Goal: Task Accomplishment & Management: Use online tool/utility

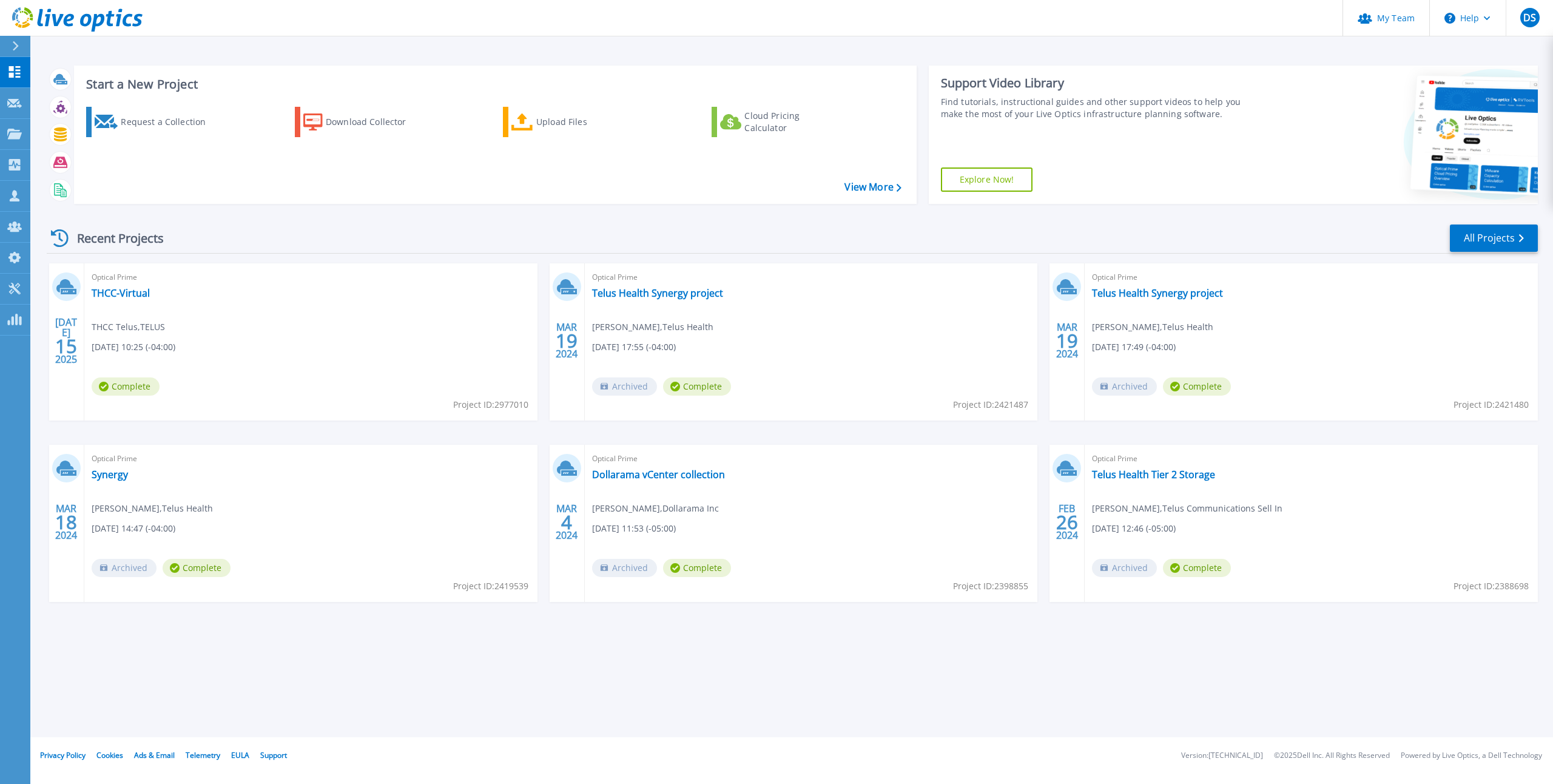
click at [11, 47] on div at bounding box center [21, 46] width 19 height 21
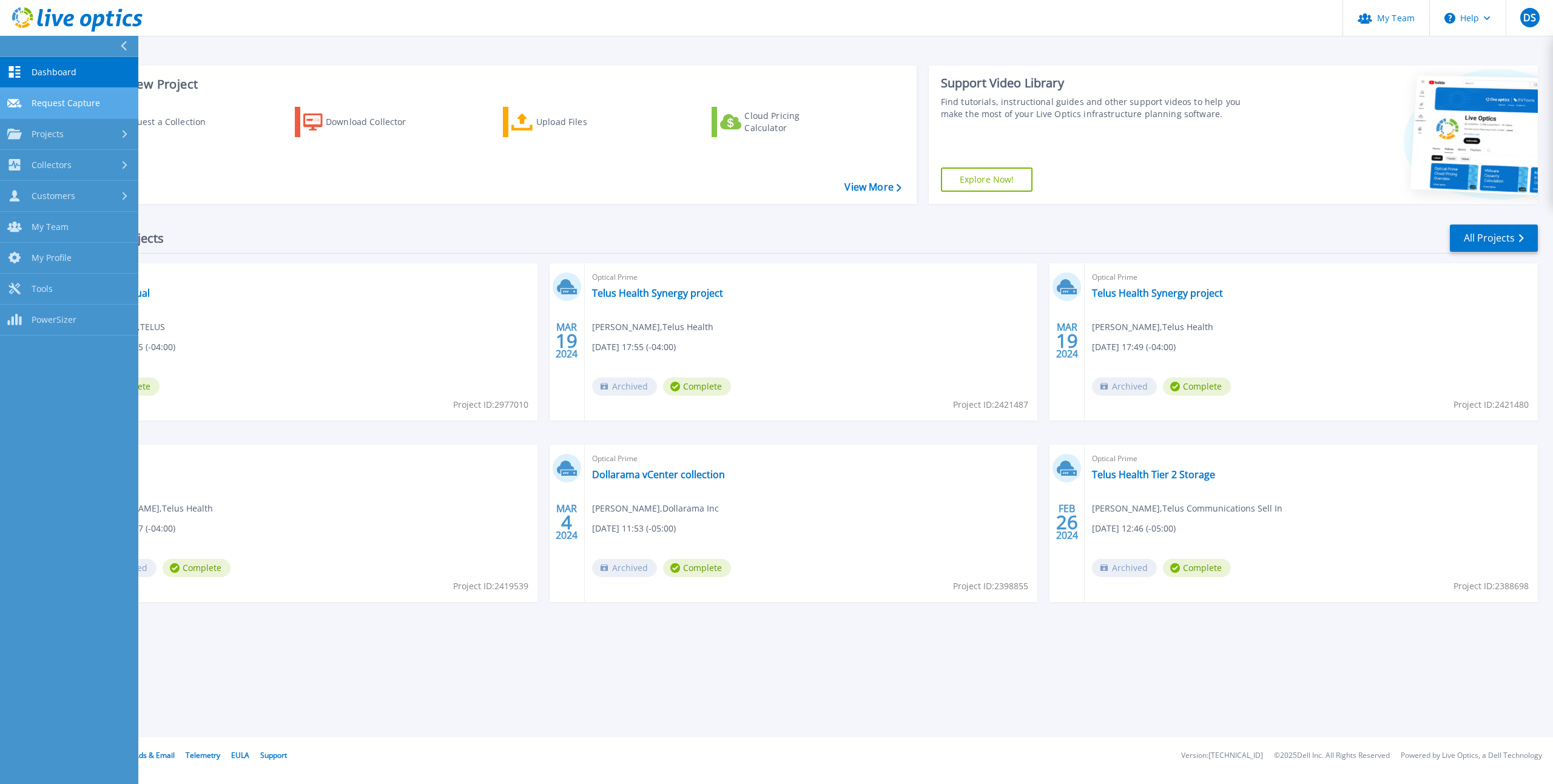
click at [116, 103] on link "Request Capture Request Capture" at bounding box center [69, 103] width 138 height 31
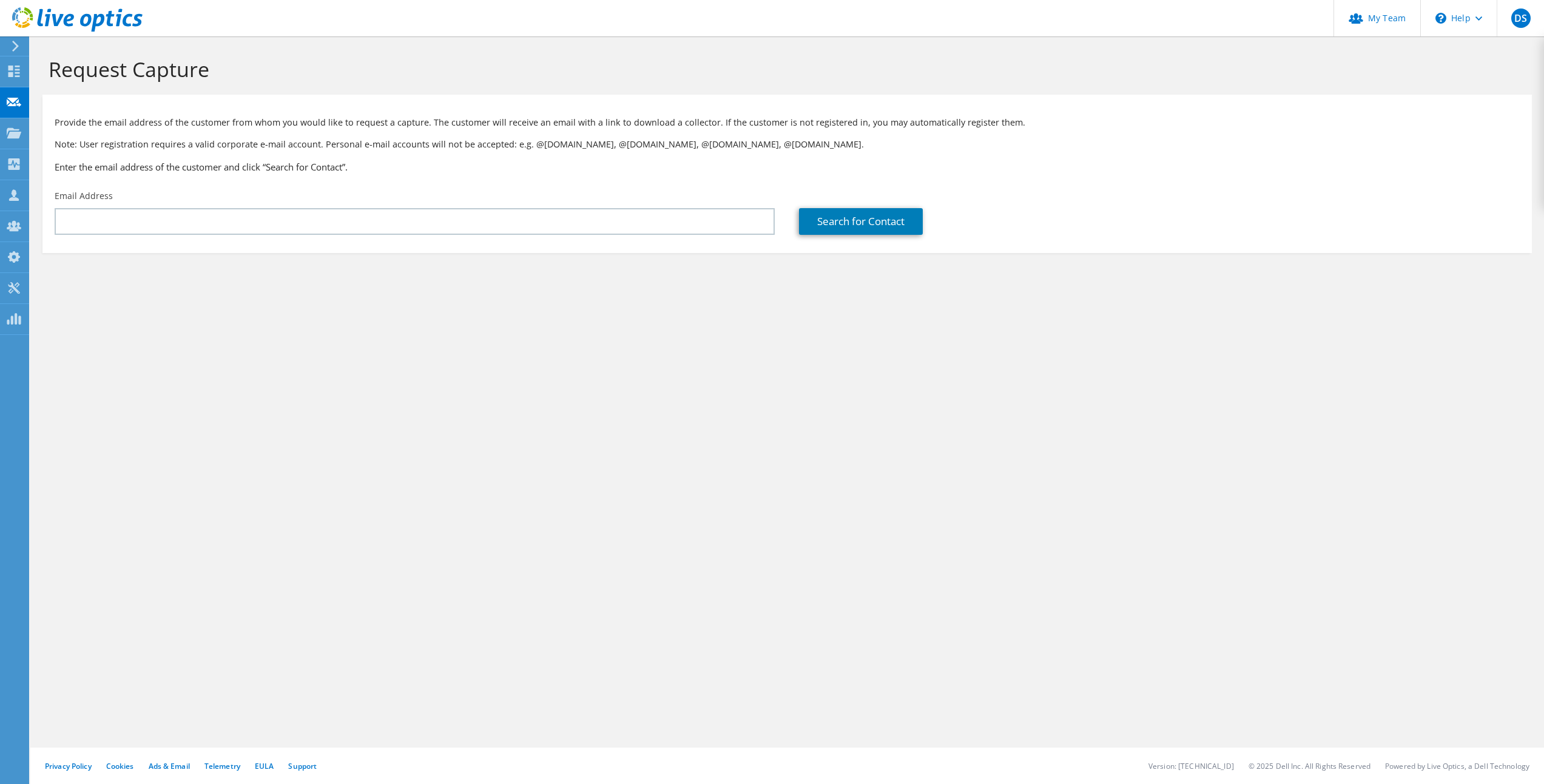
click at [13, 36] on div at bounding box center [71, 20] width 142 height 41
click at [13, 69] on icon at bounding box center [14, 71] width 14 height 12
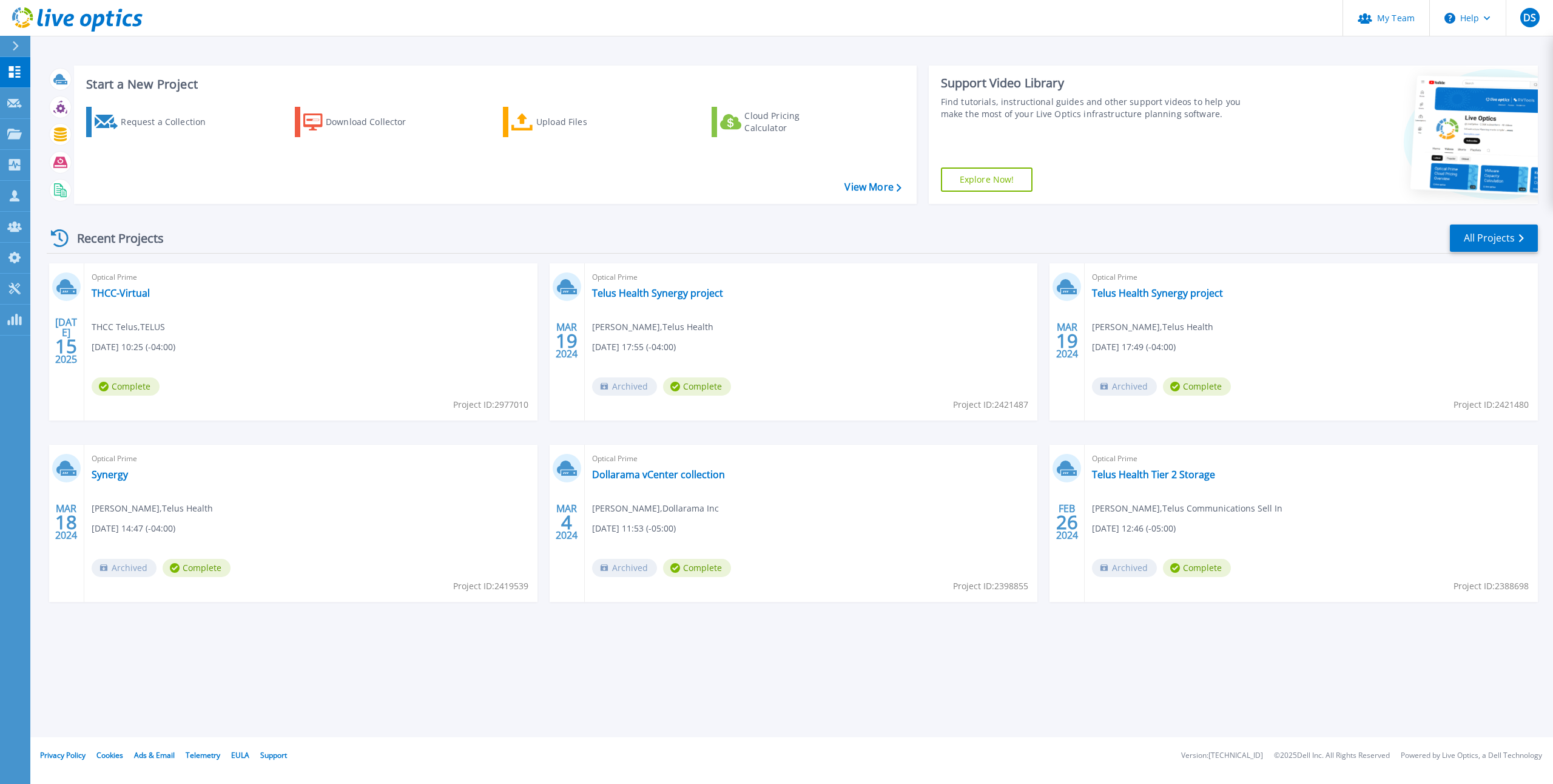
click at [13, 45] on icon at bounding box center [16, 46] width 7 height 10
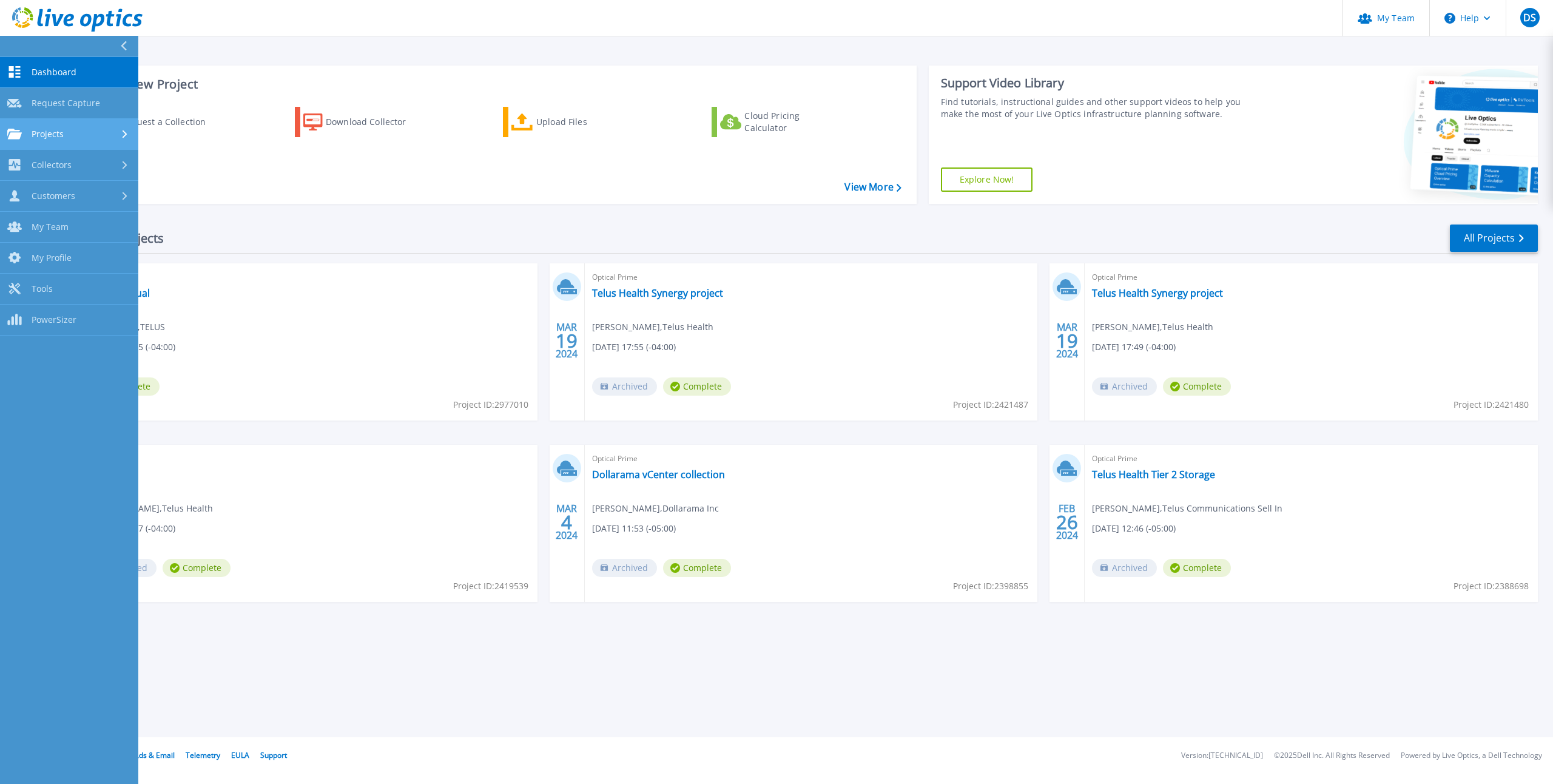
click at [79, 138] on div "Projects" at bounding box center [69, 134] width 124 height 11
drag, startPoint x: 50, startPoint y: 265, endPoint x: 67, endPoint y: 266, distance: 17.0
click at [51, 265] on span "Collectors" at bounding box center [52, 266] width 40 height 11
click at [100, 198] on link "Download Collector" at bounding box center [69, 196] width 138 height 31
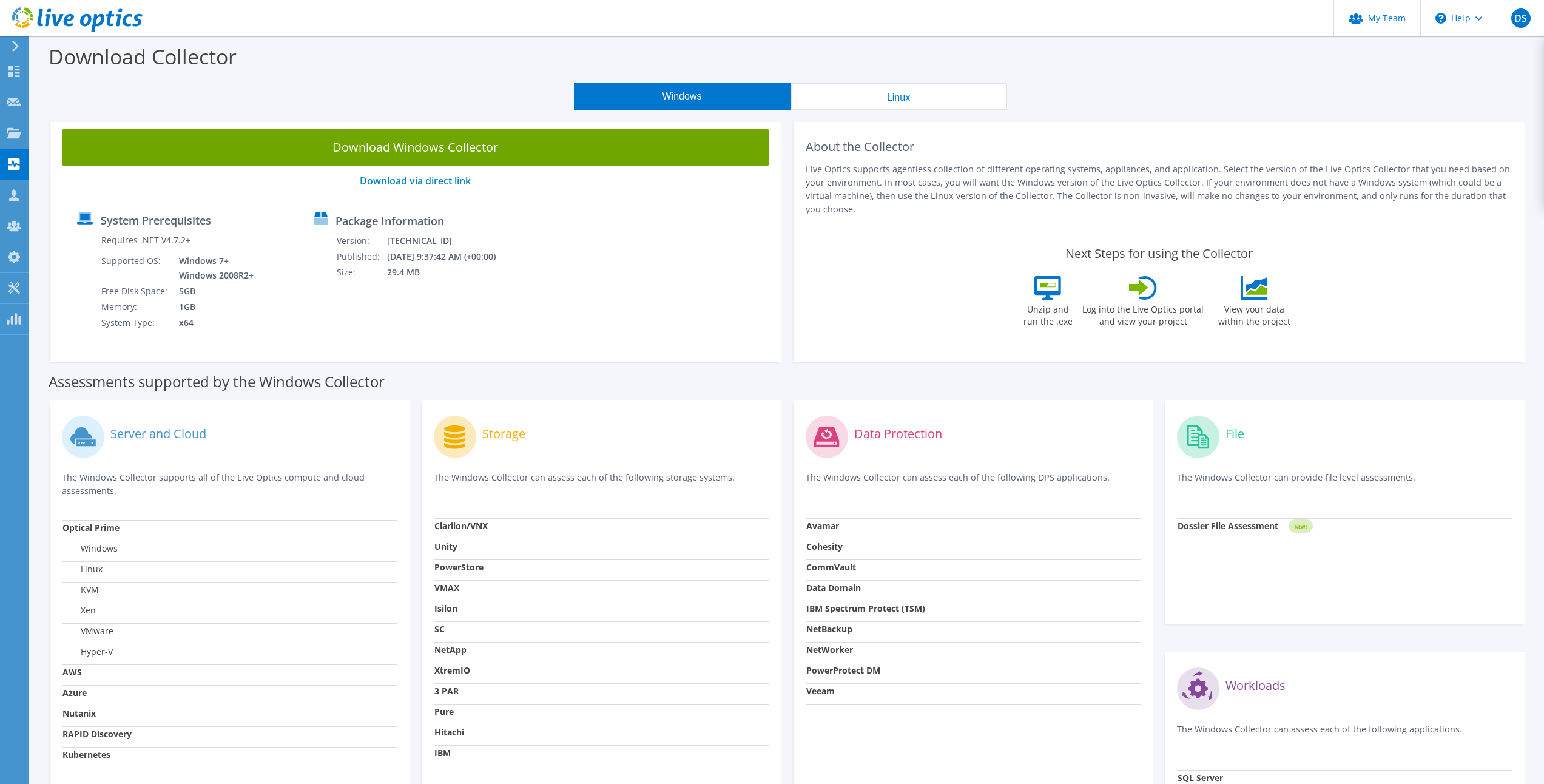
click at [15, 47] on icon at bounding box center [15, 46] width 9 height 11
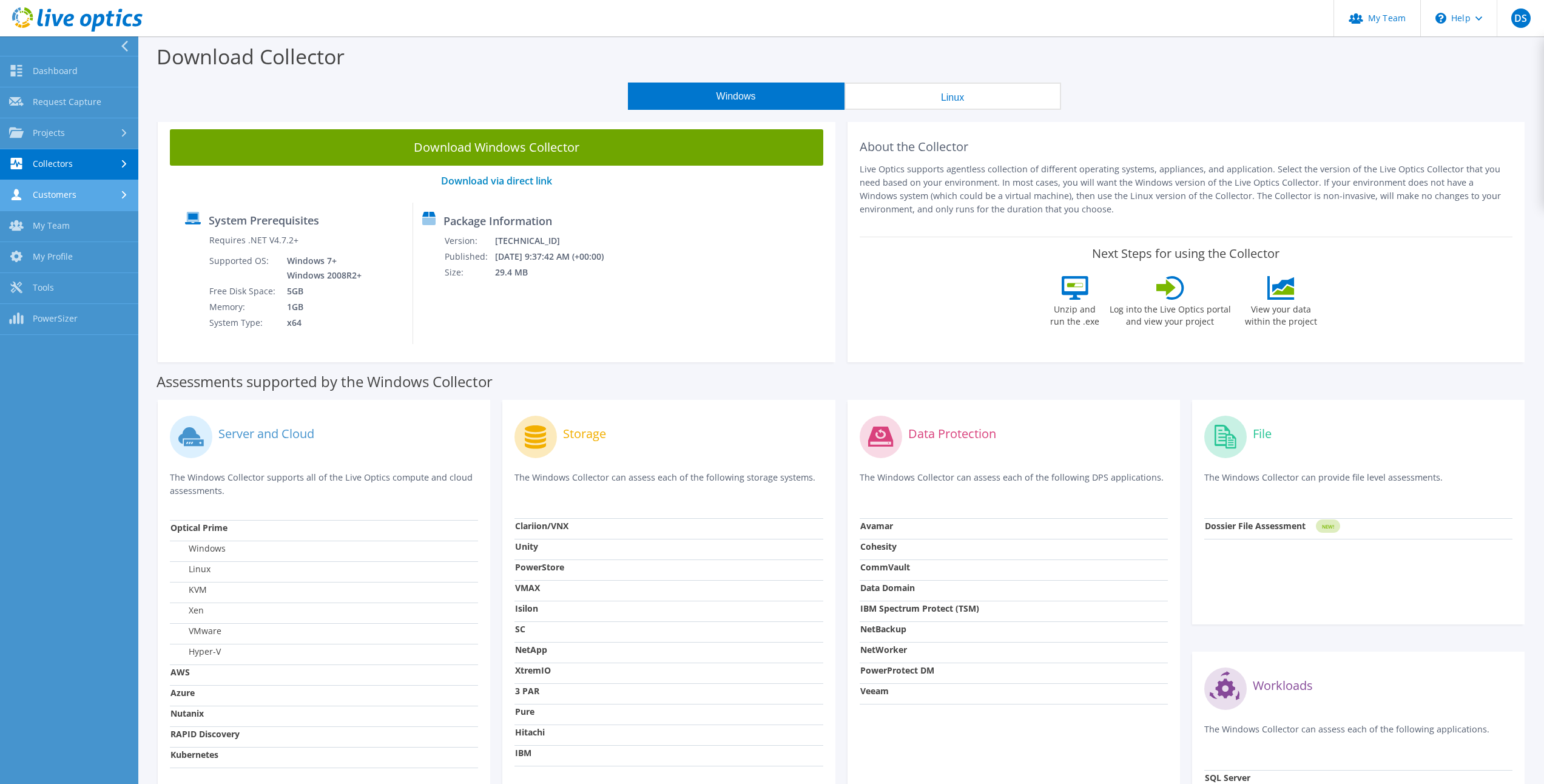
click at [107, 200] on link "Customers" at bounding box center [69, 195] width 138 height 31
click at [90, 229] on link "Request Capture" at bounding box center [69, 226] width 138 height 31
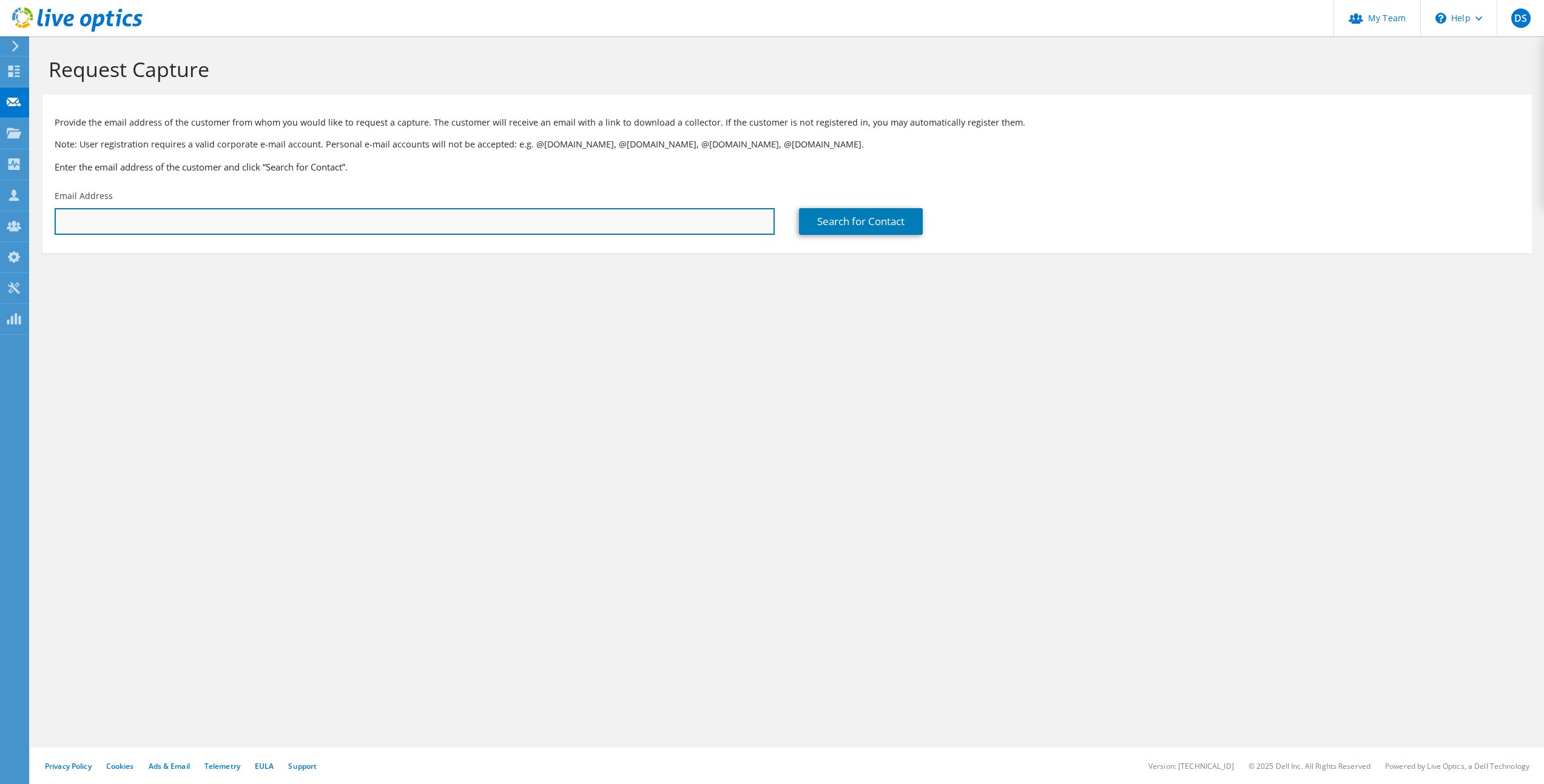
click at [324, 217] on input "text" at bounding box center [414, 221] width 720 height 27
paste input "jimmy.blot@telus.com"
type input "jimmy.blot@telus.com"
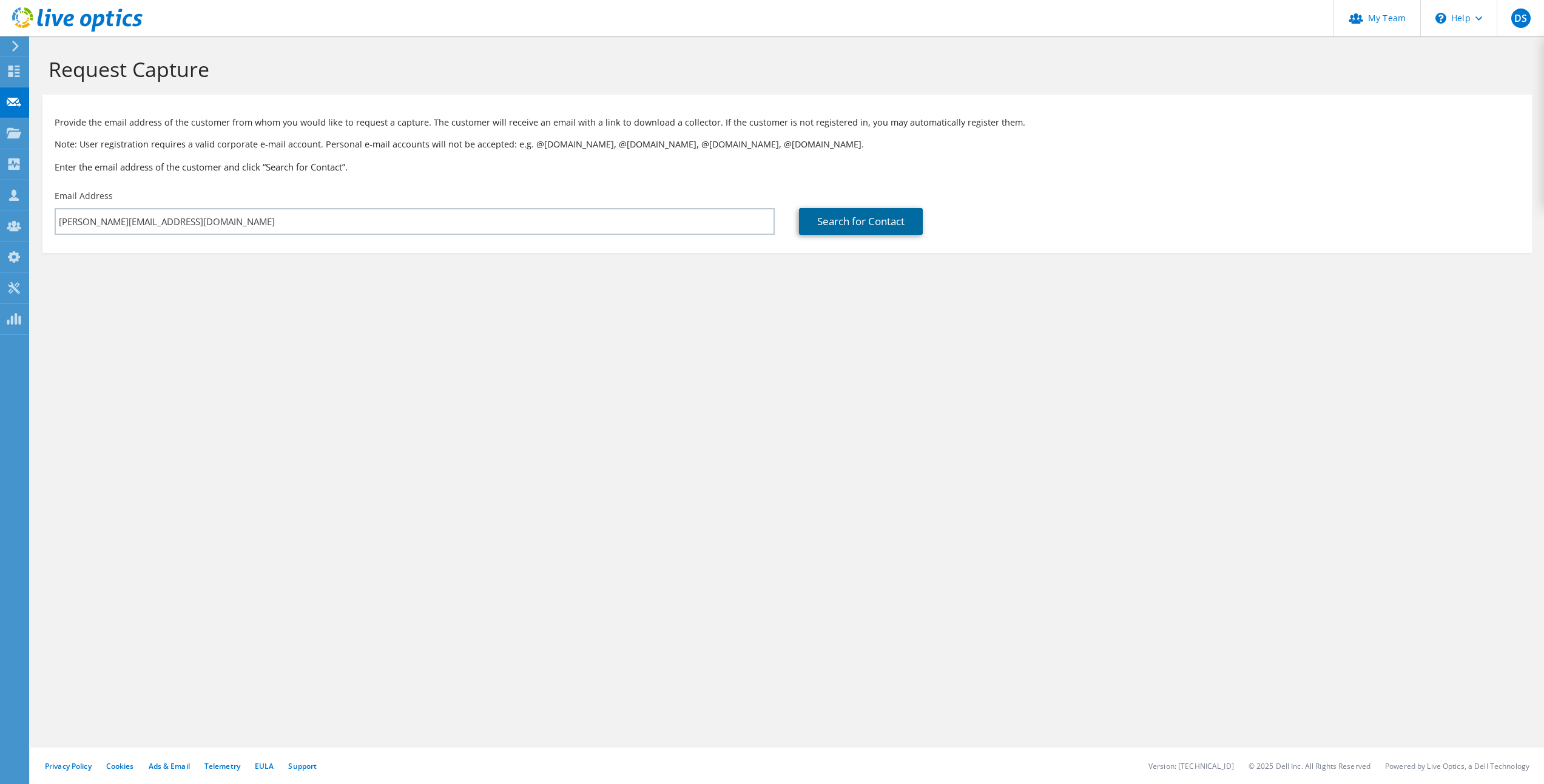
click at [874, 217] on link "Search for Contact" at bounding box center [861, 221] width 124 height 27
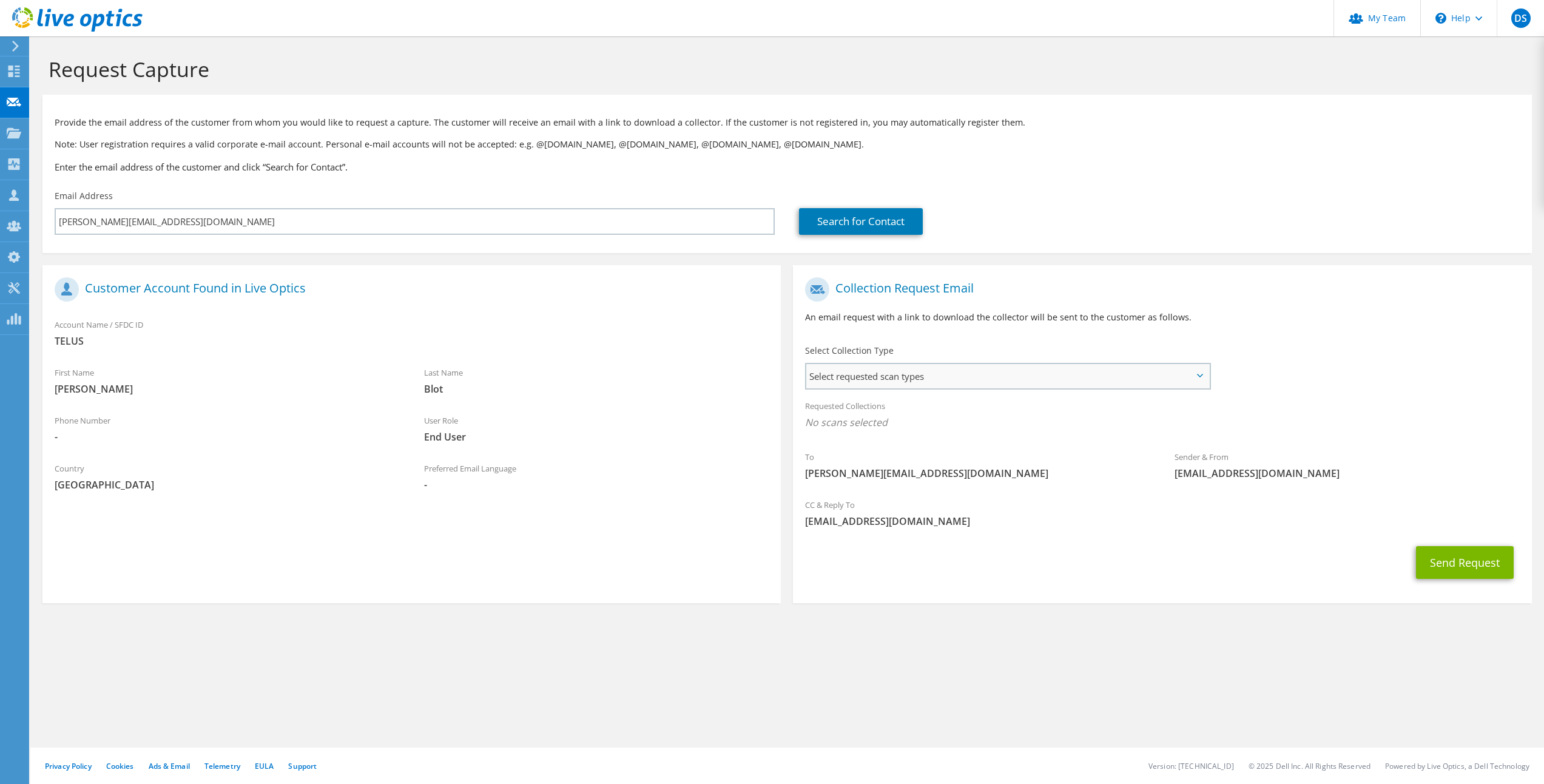
click at [919, 378] on span "Select requested scan types" at bounding box center [1007, 375] width 402 height 24
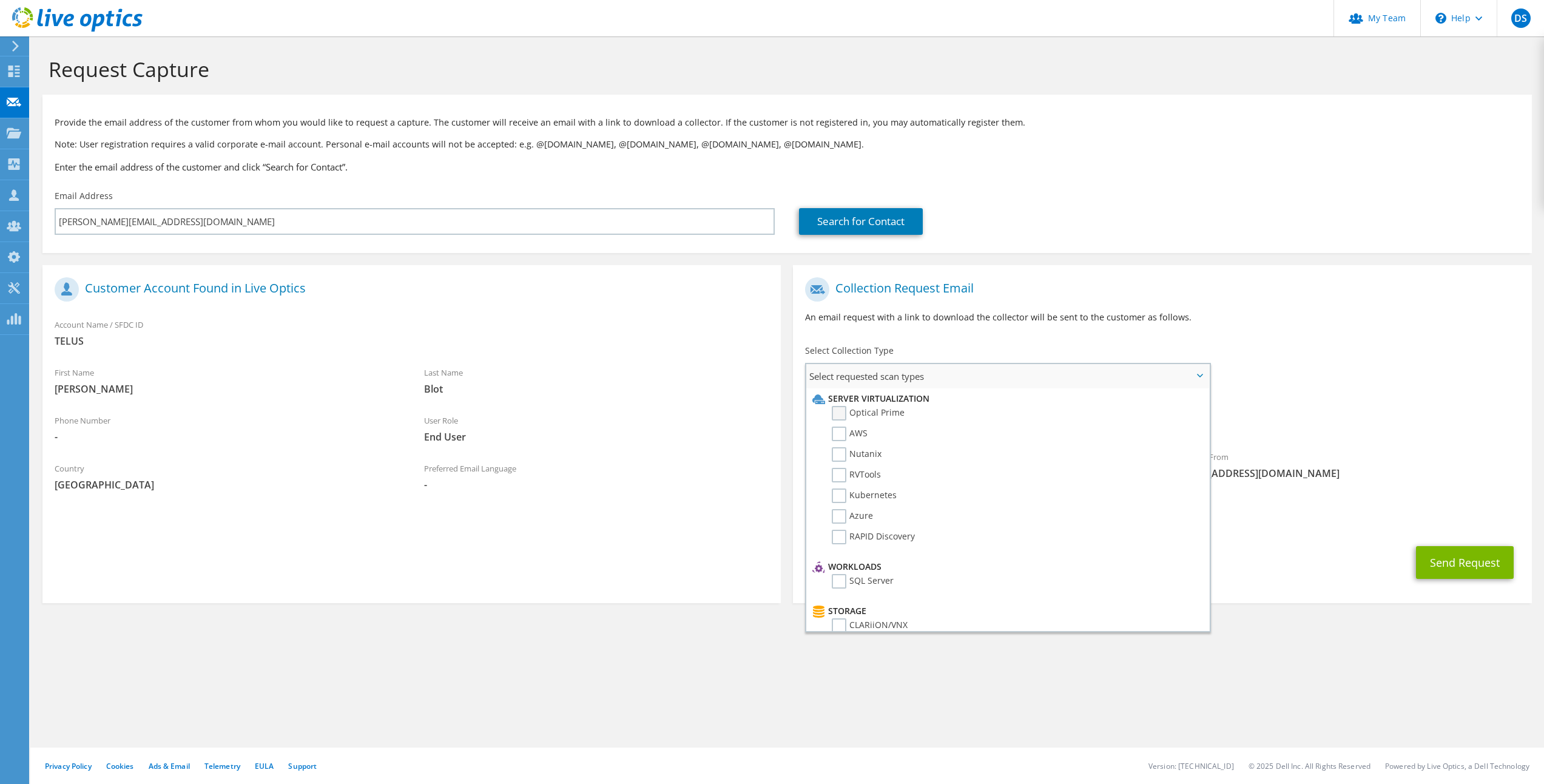
click at [836, 417] on label "Optical Prime" at bounding box center [868, 413] width 73 height 14
click at [0, 0] on input "Optical Prime" at bounding box center [0, 0] width 0 height 0
click at [1363, 465] on div "Sender & From liveoptics@liveoptics.com" at bounding box center [1347, 468] width 369 height 42
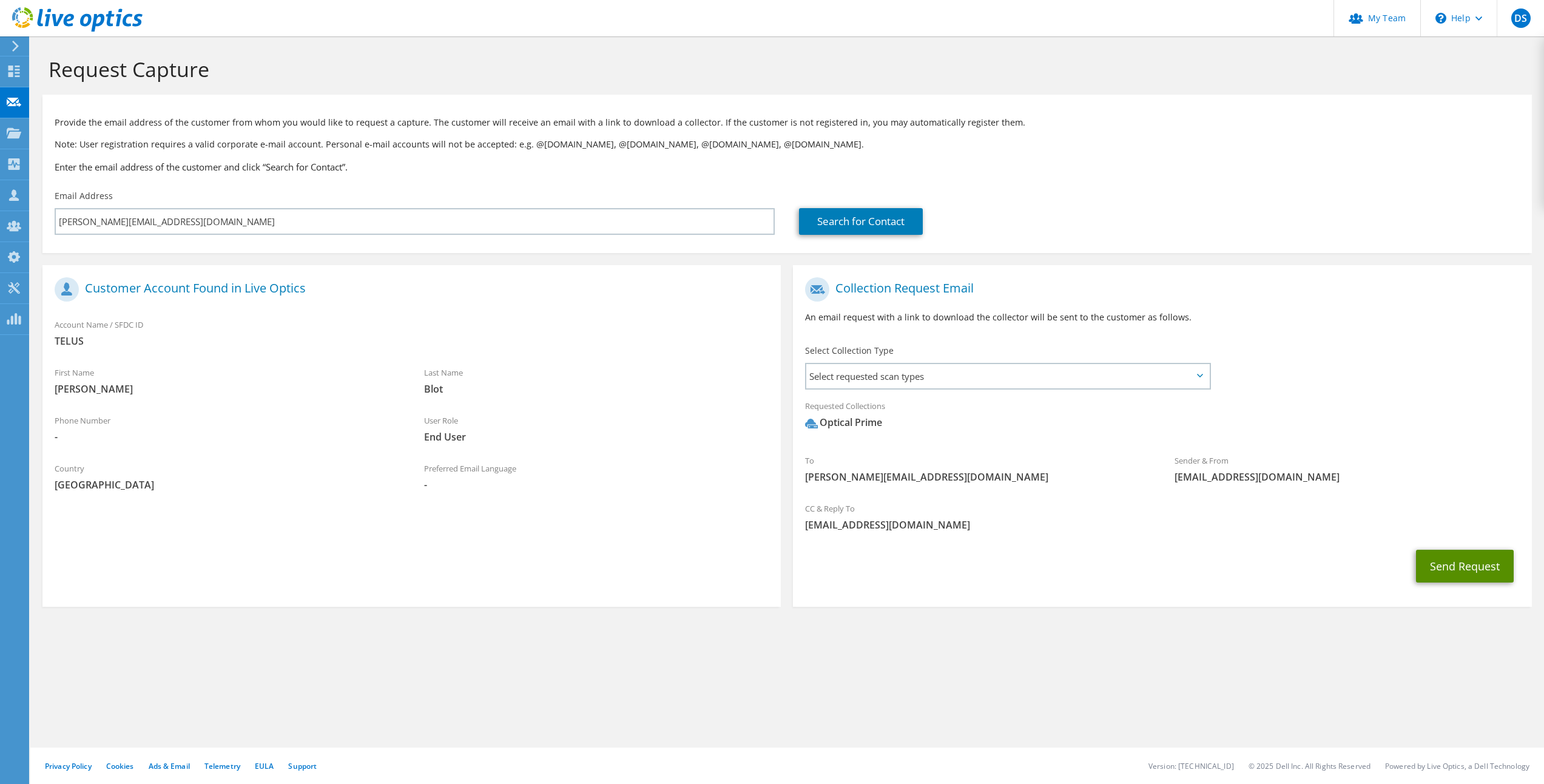
click at [1453, 564] on button "Send Request" at bounding box center [1465, 566] width 98 height 33
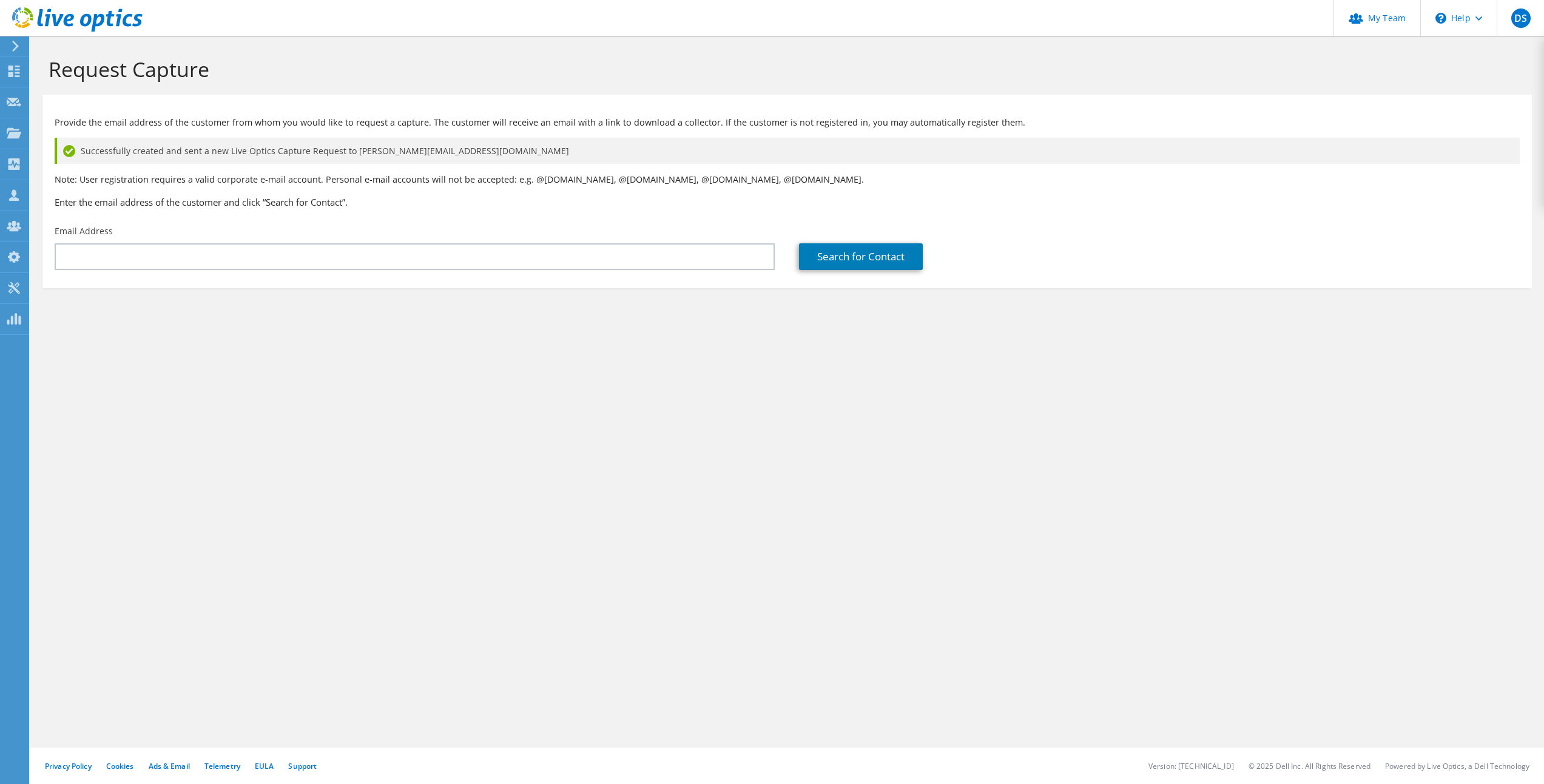
click at [226, 147] on span "Successfully created and sent a new Live Optics Capture Request to jimmy.blot@t…" at bounding box center [325, 151] width 488 height 13
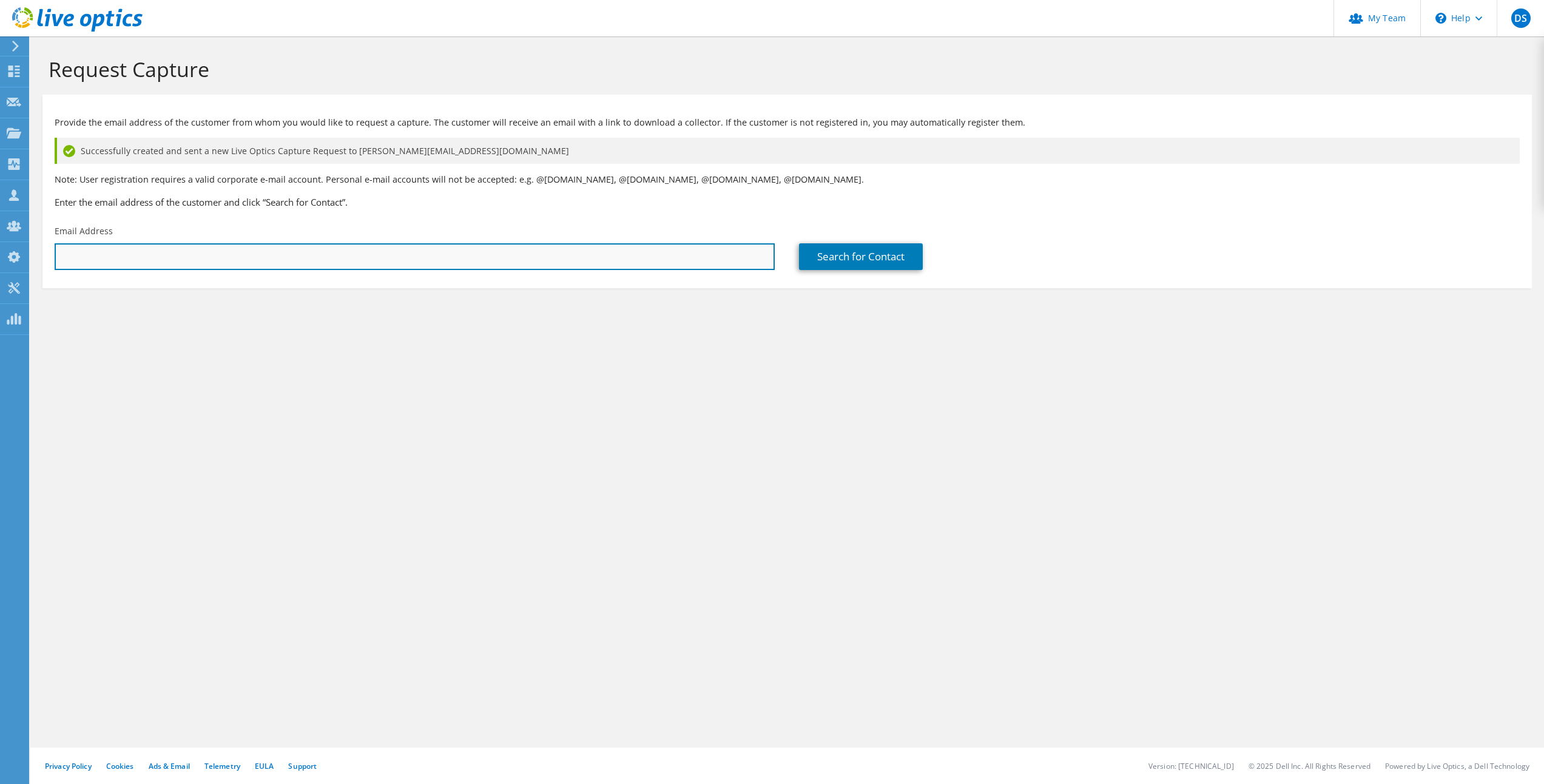
click at [358, 253] on input "text" at bounding box center [414, 257] width 720 height 27
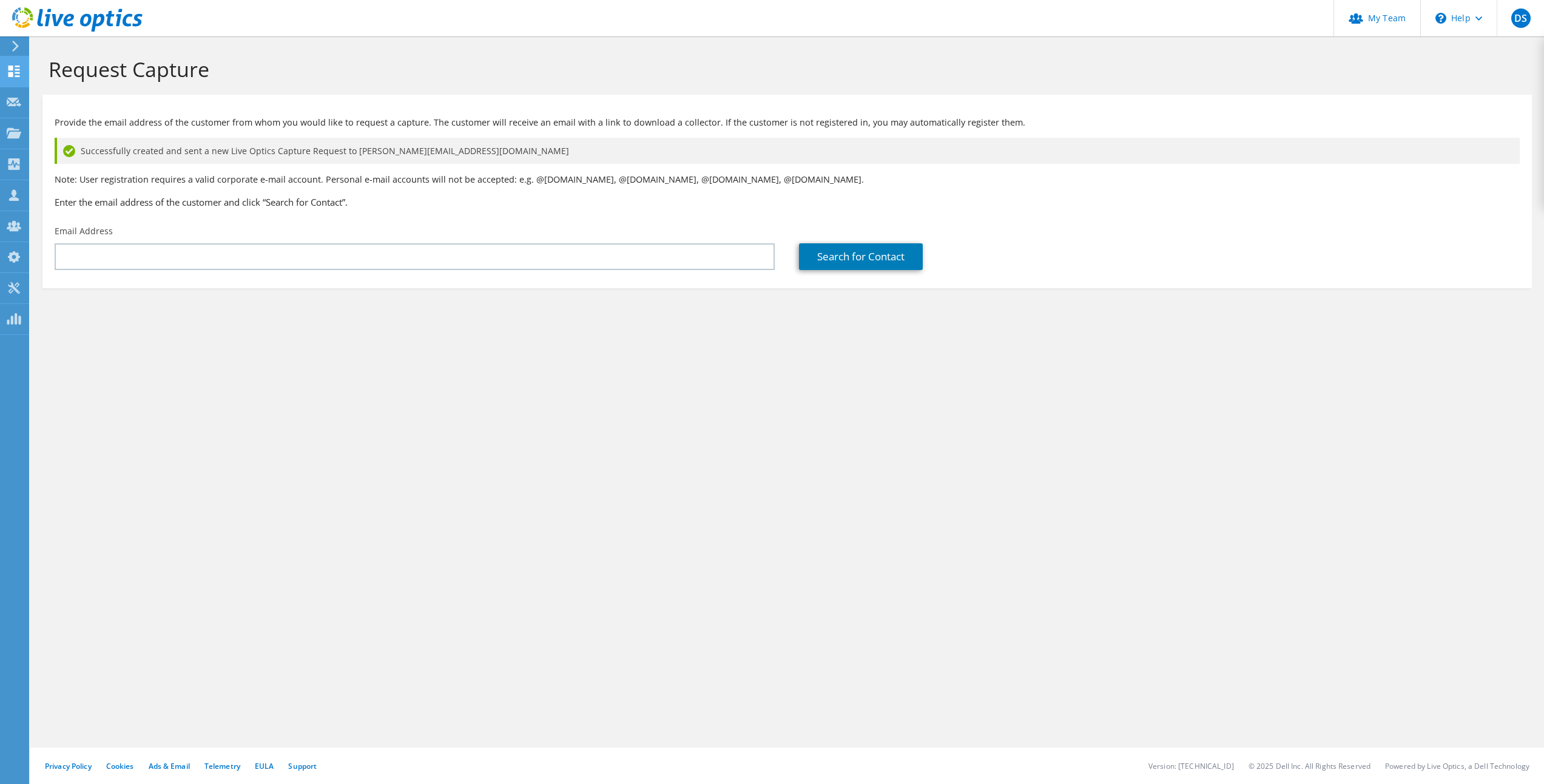
click at [17, 66] on use at bounding box center [14, 71] width 12 height 12
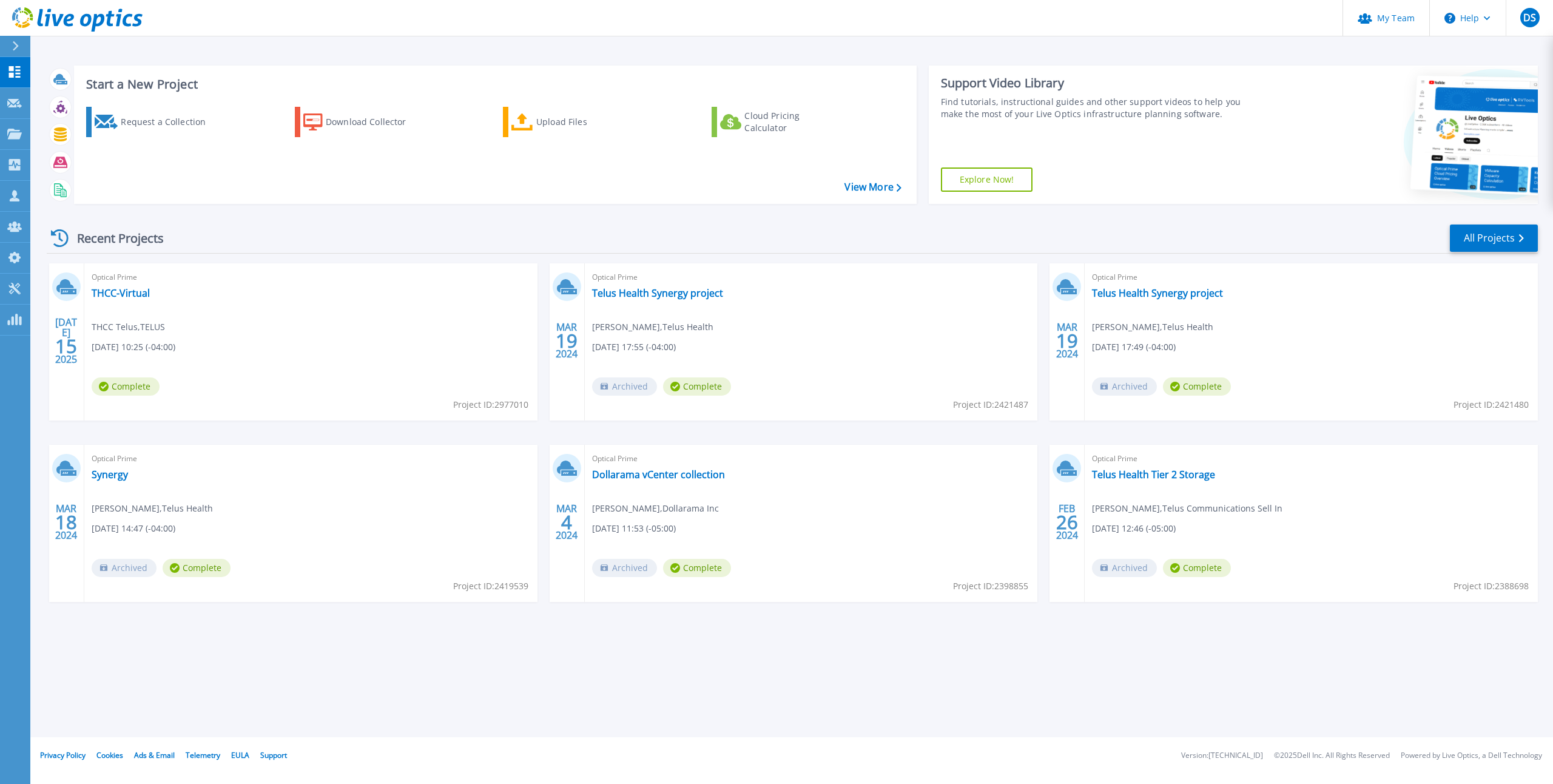
click at [18, 45] on icon at bounding box center [16, 46] width 6 height 10
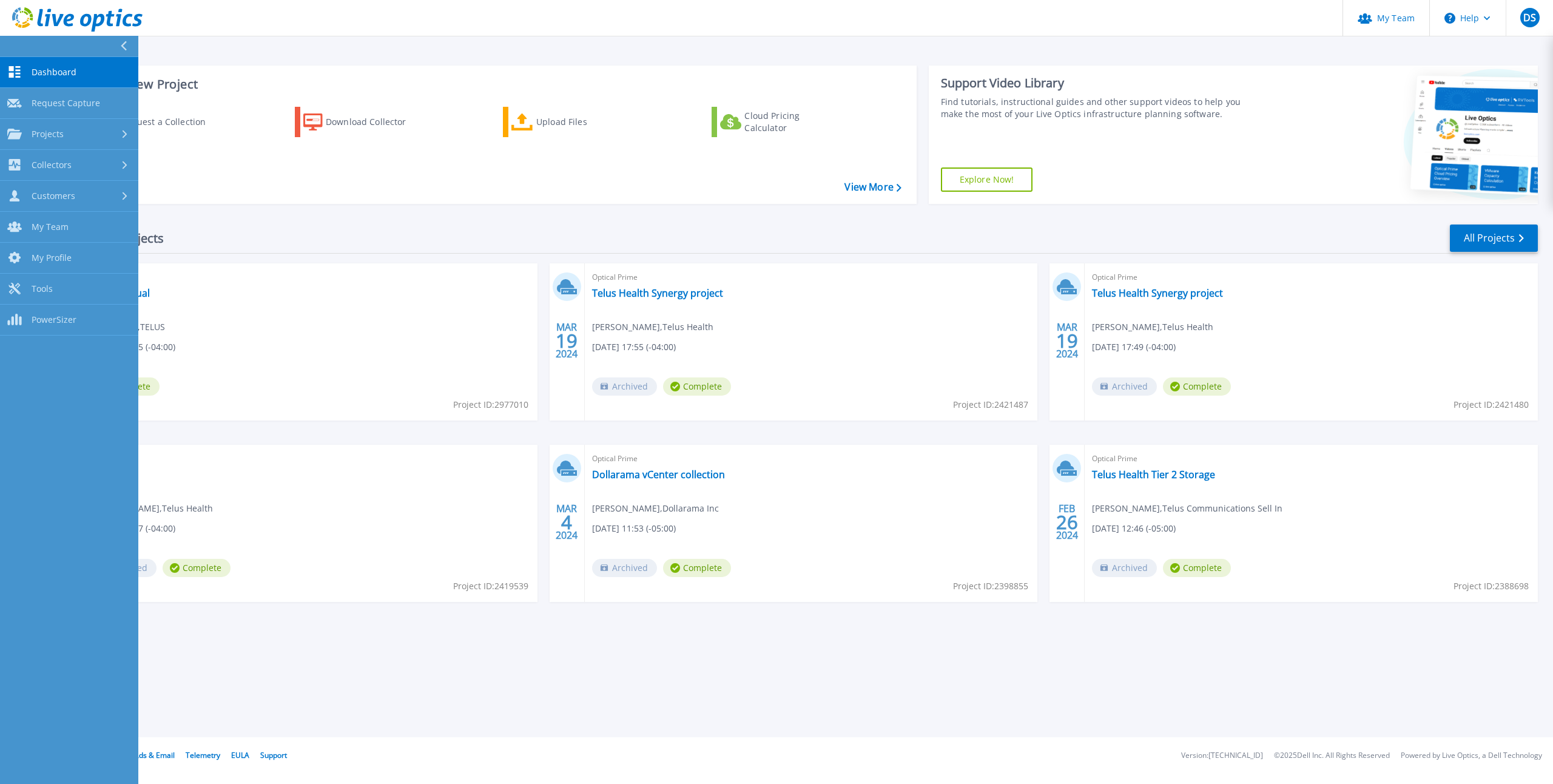
click at [18, 45] on button at bounding box center [69, 46] width 138 height 21
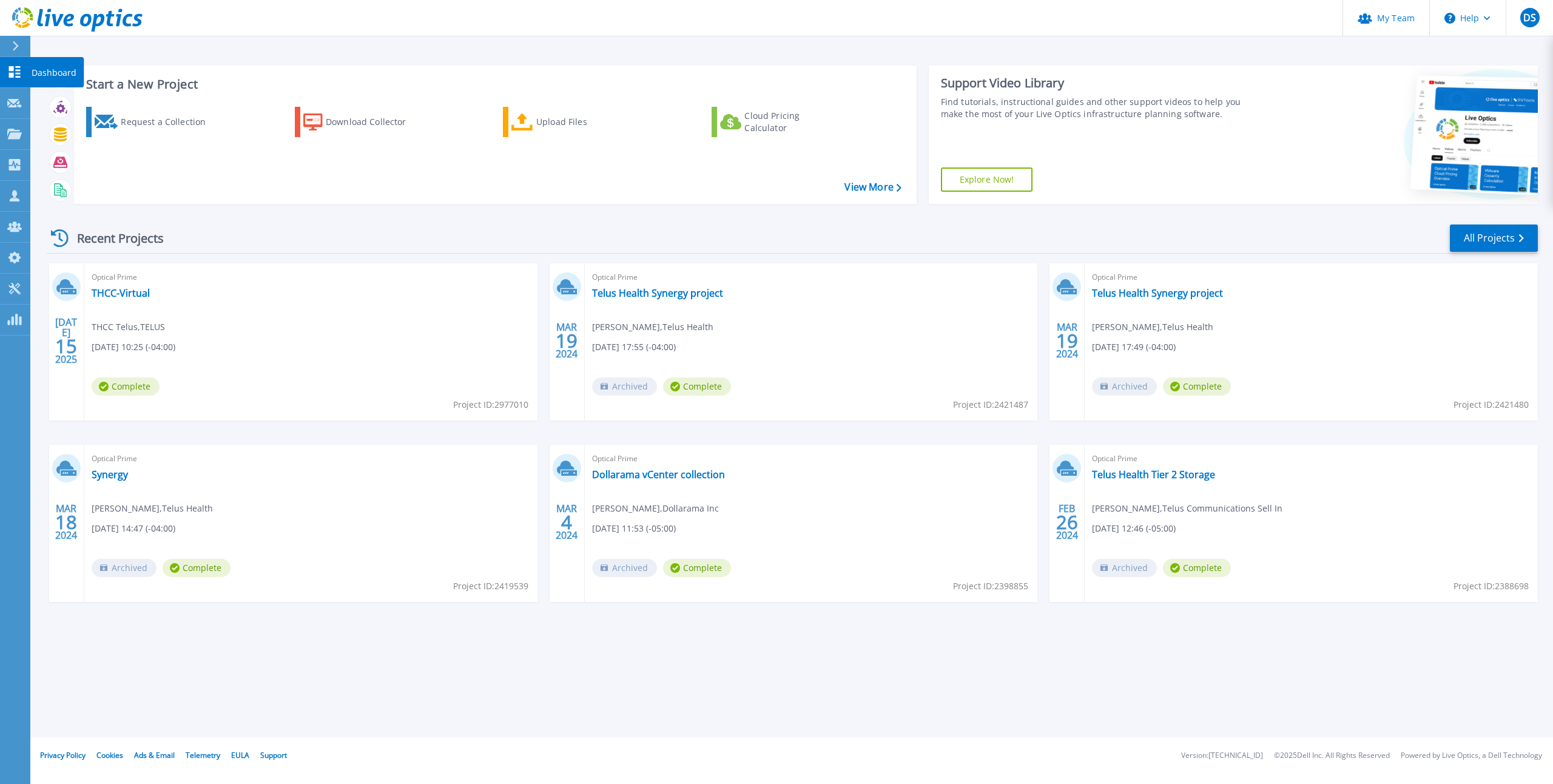
click at [12, 68] on icon at bounding box center [14, 72] width 12 height 12
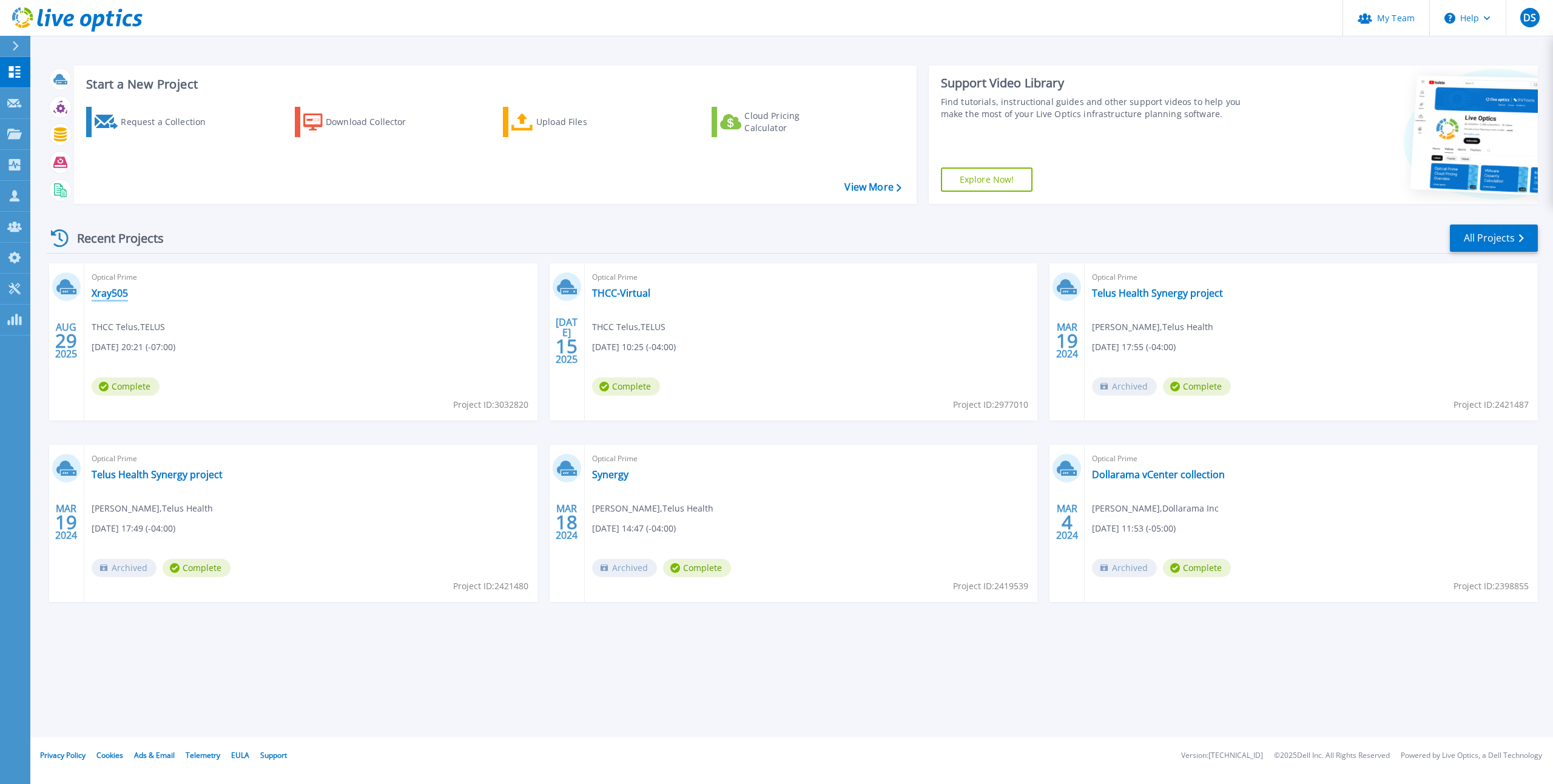
click at [111, 298] on link "Xray505" at bounding box center [109, 293] width 36 height 12
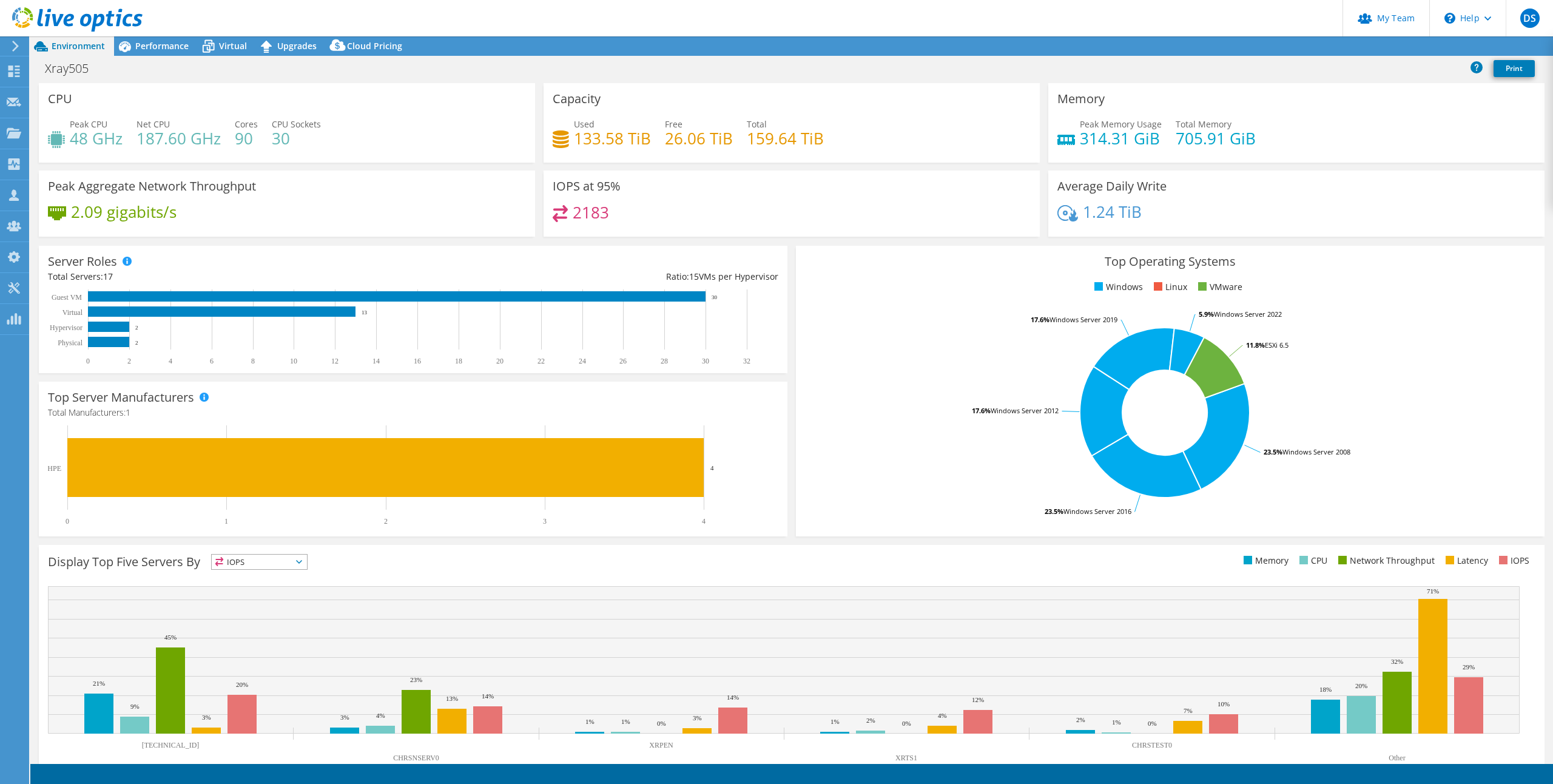
select select "USD"
click at [138, 45] on span "Performance" at bounding box center [162, 45] width 54 height 12
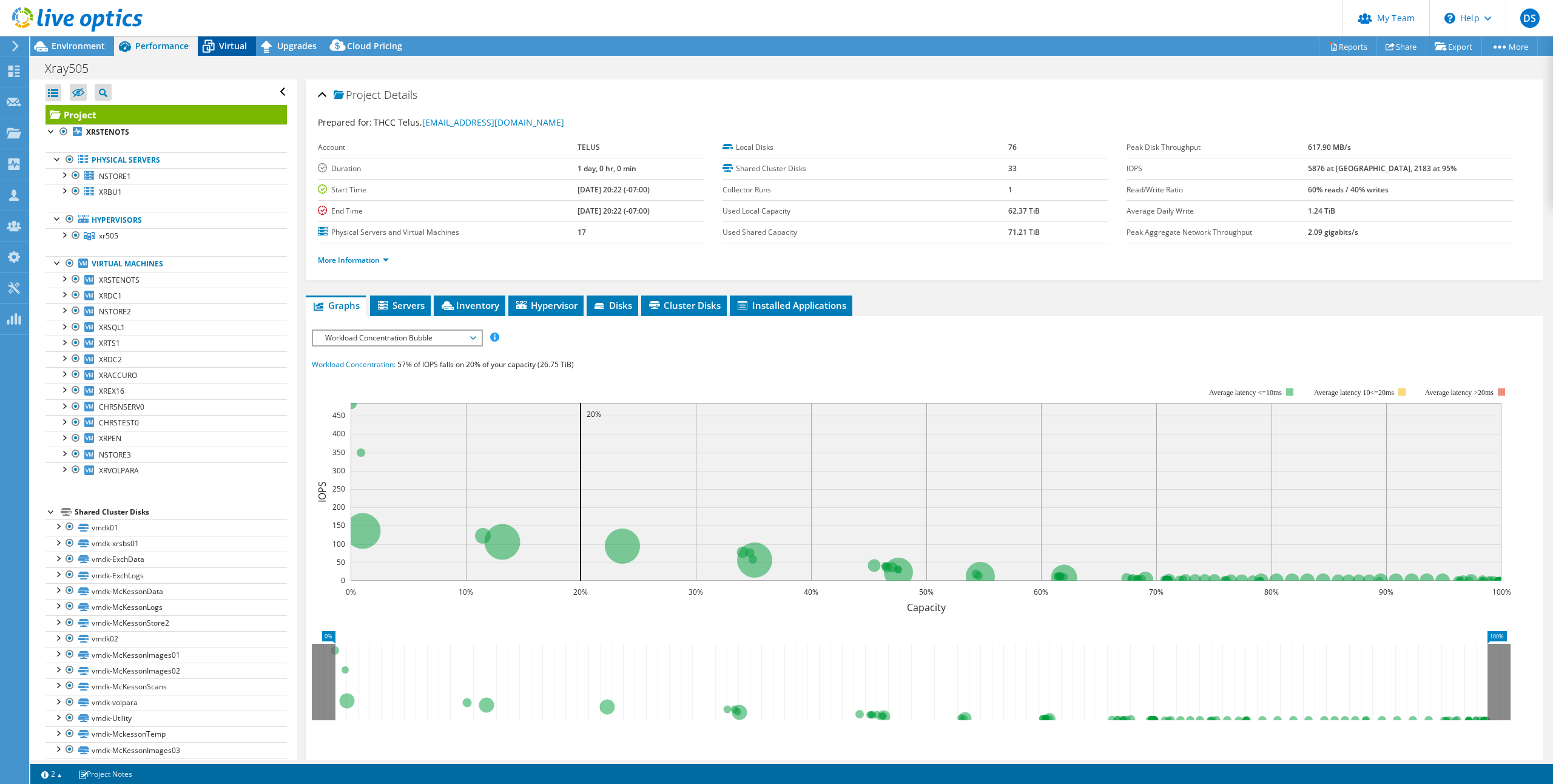
click at [230, 48] on span "Virtual" at bounding box center [232, 45] width 28 height 12
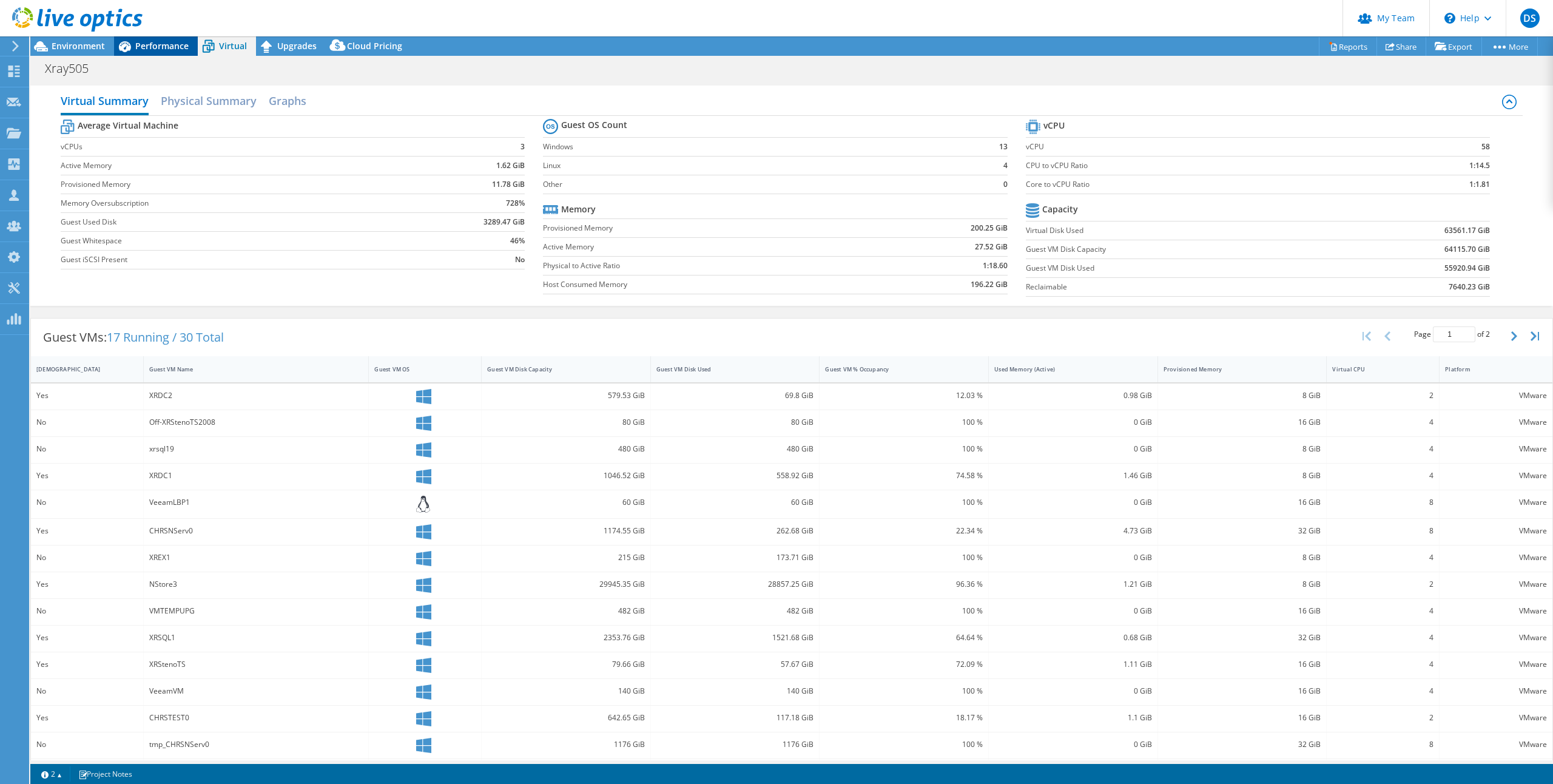
click at [158, 47] on span "Performance" at bounding box center [162, 45] width 54 height 12
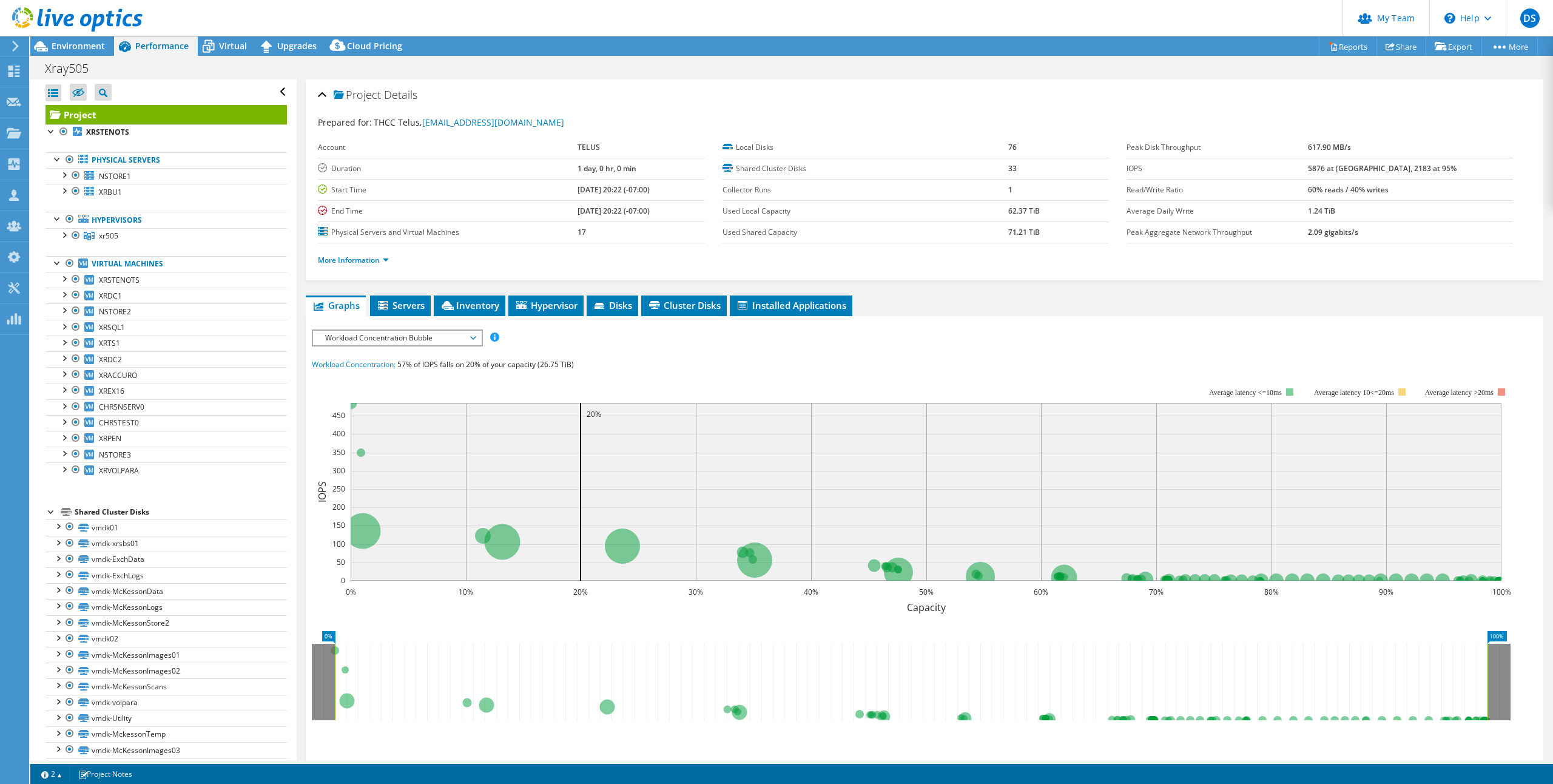
click at [70, 53] on div "Environment" at bounding box center [72, 46] width 84 height 19
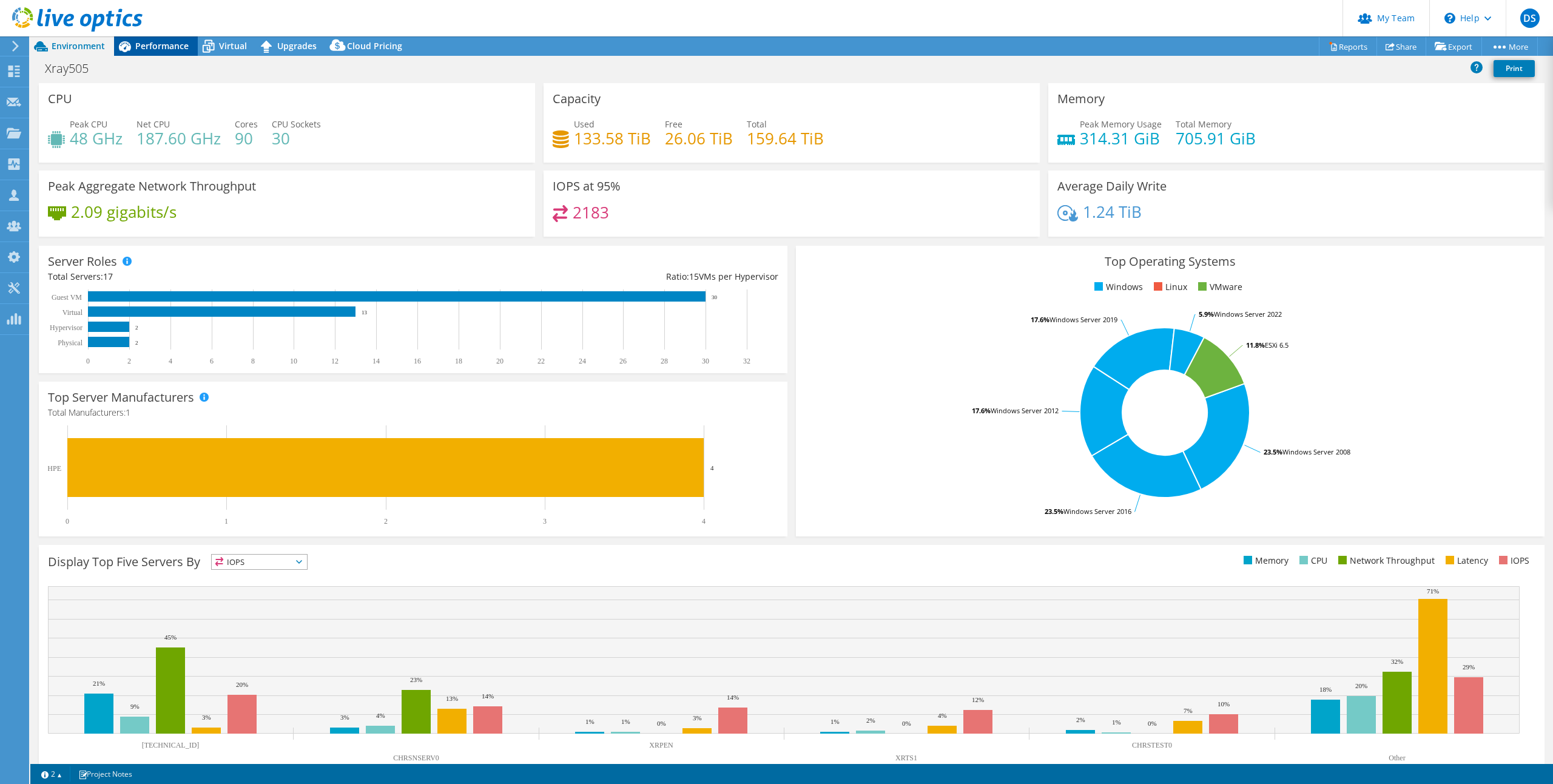
click at [169, 50] on span "Performance" at bounding box center [162, 45] width 54 height 12
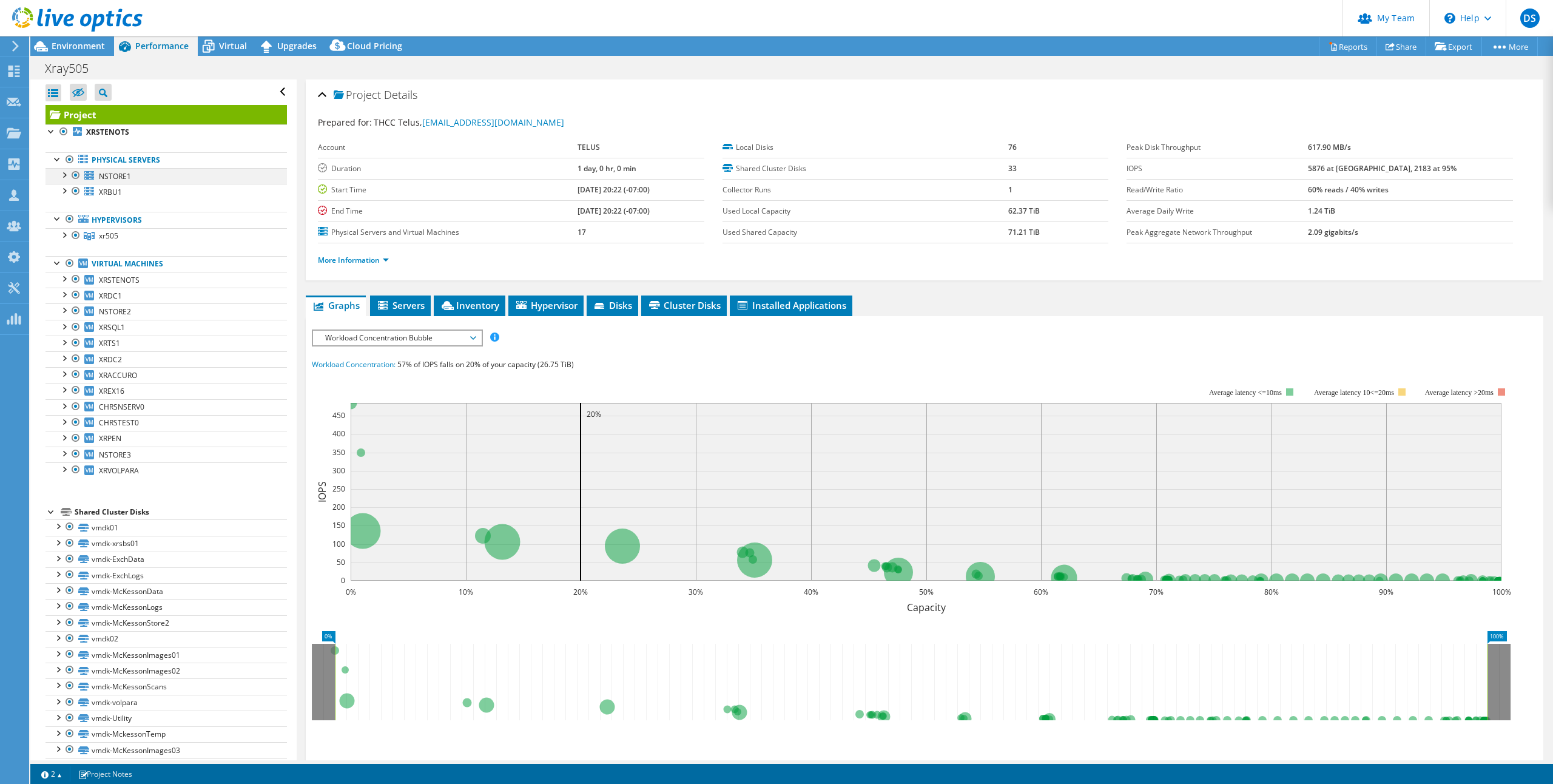
click at [61, 173] on div at bounding box center [64, 174] width 12 height 12
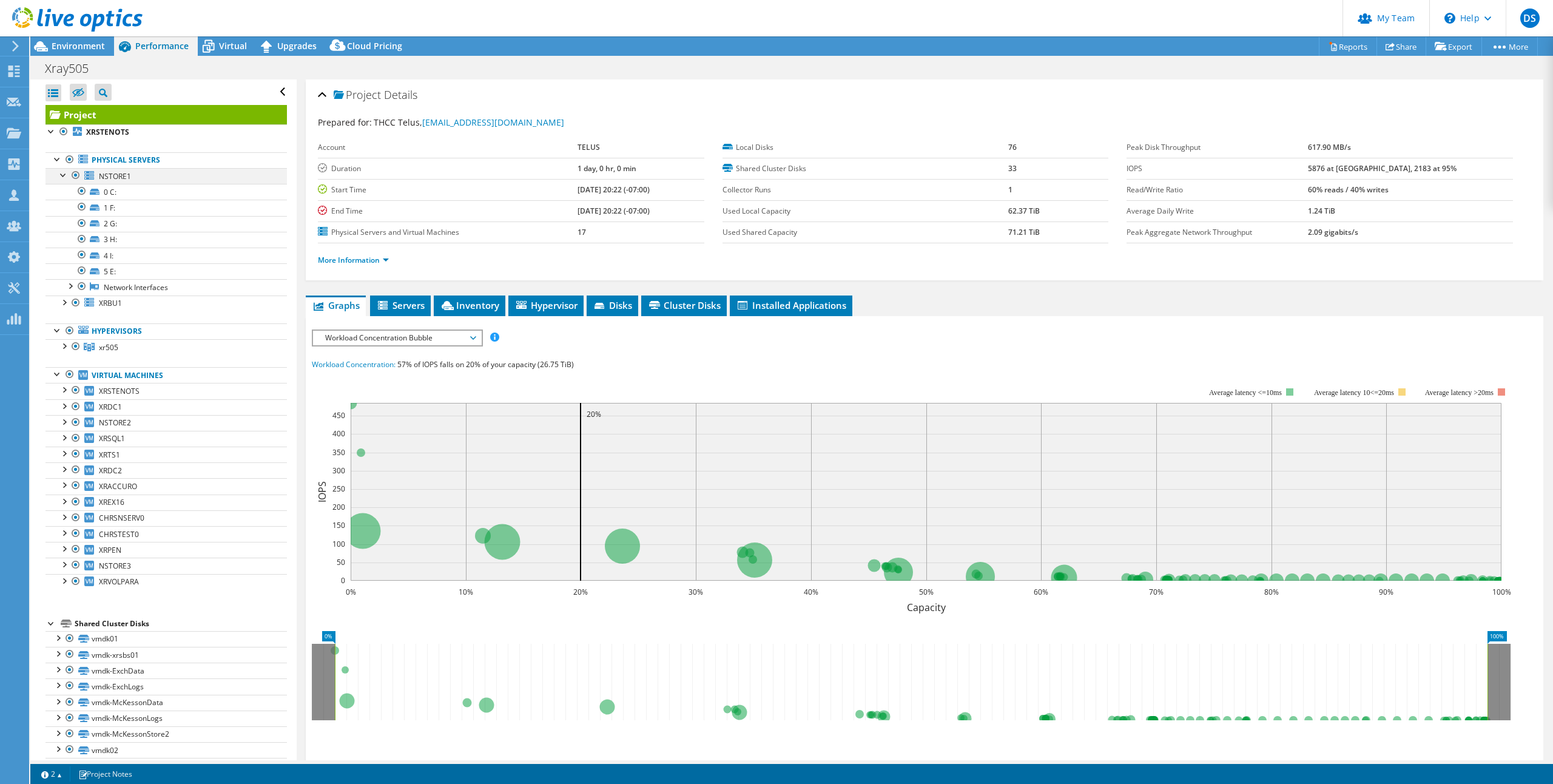
click at [61, 173] on div at bounding box center [64, 174] width 12 height 12
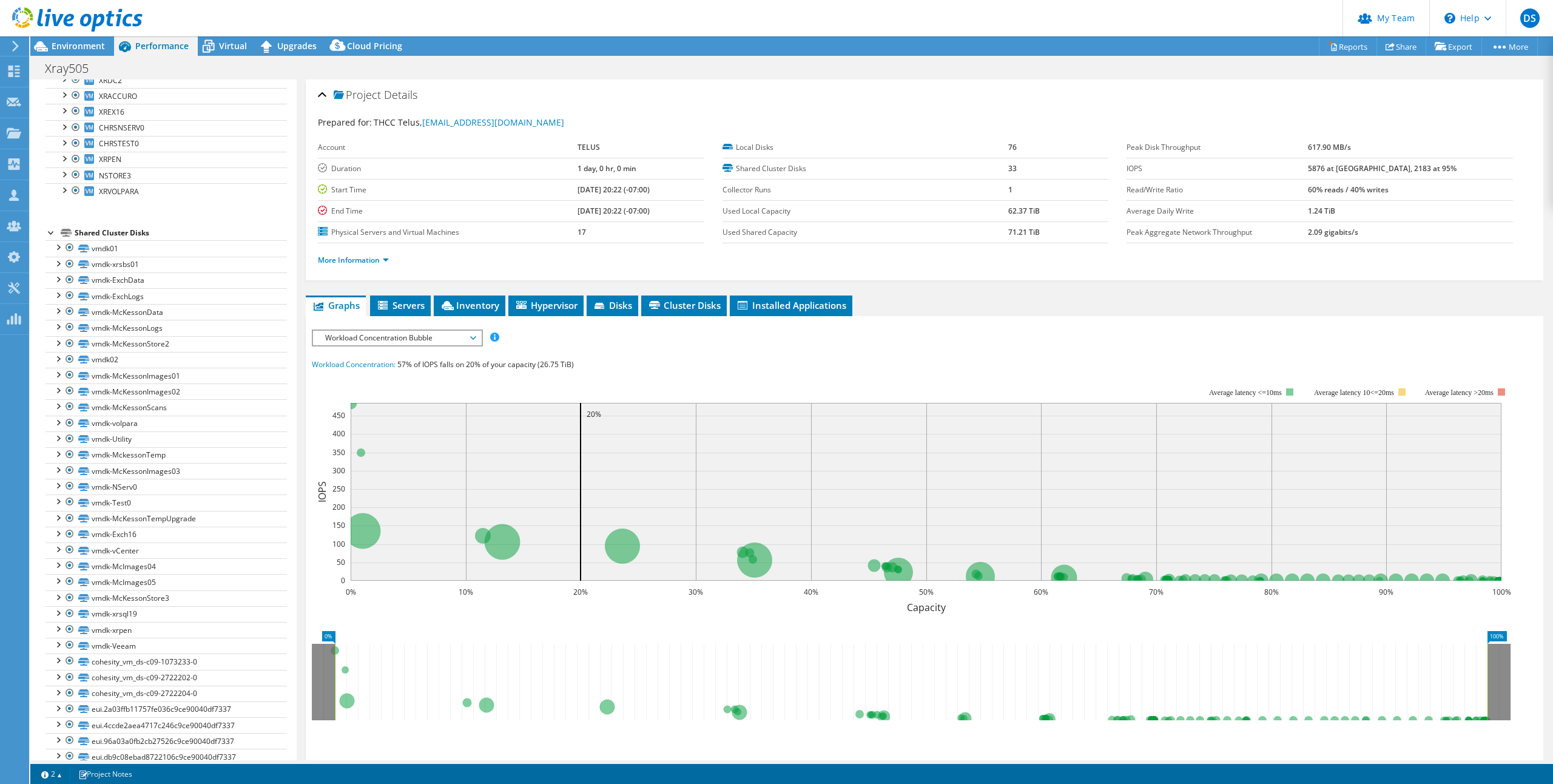
scroll to position [298, 0]
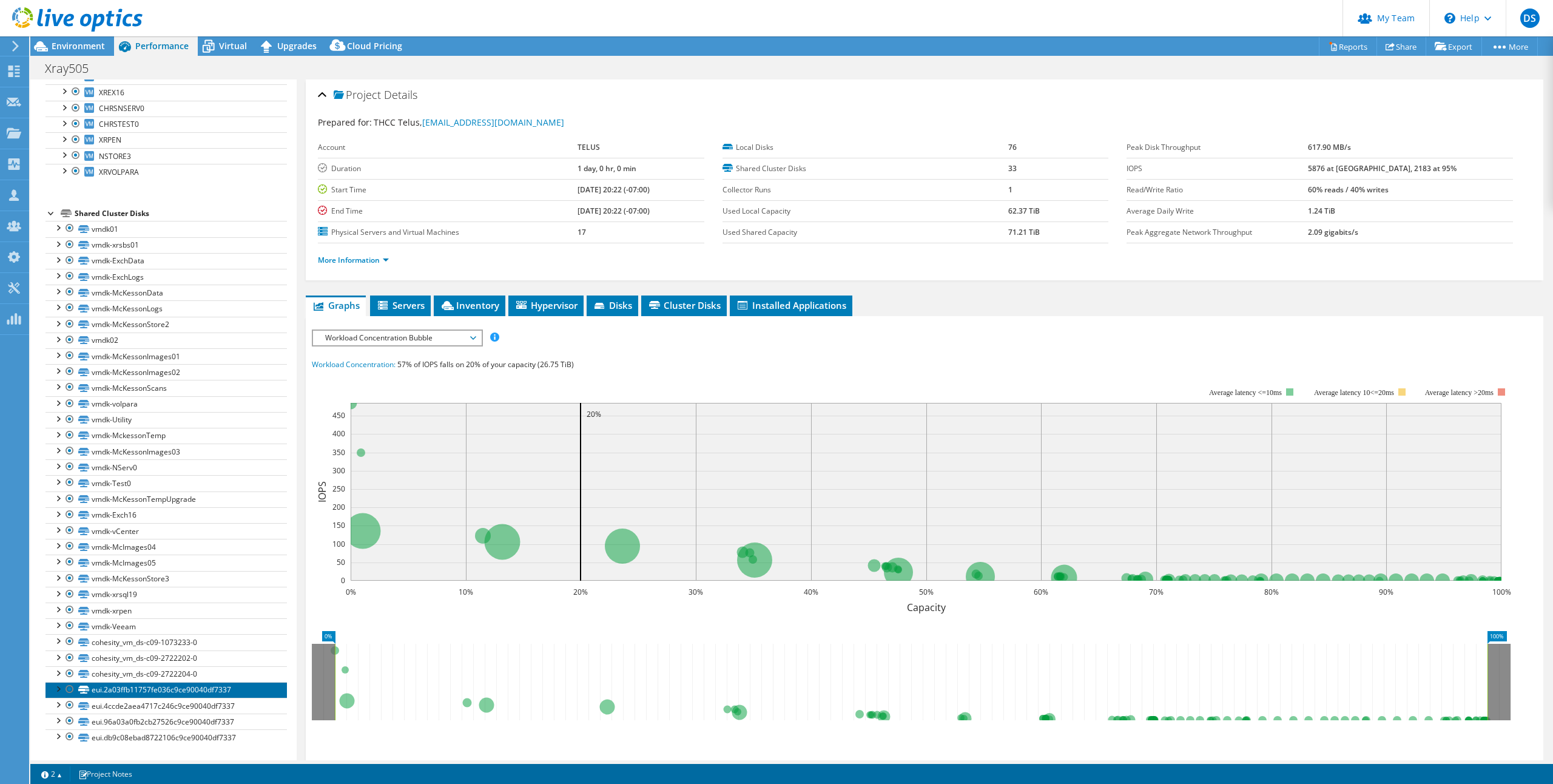
click at [128, 691] on link "eui.2a03ffb11757fe036c9ce90040df7337" at bounding box center [166, 689] width 241 height 16
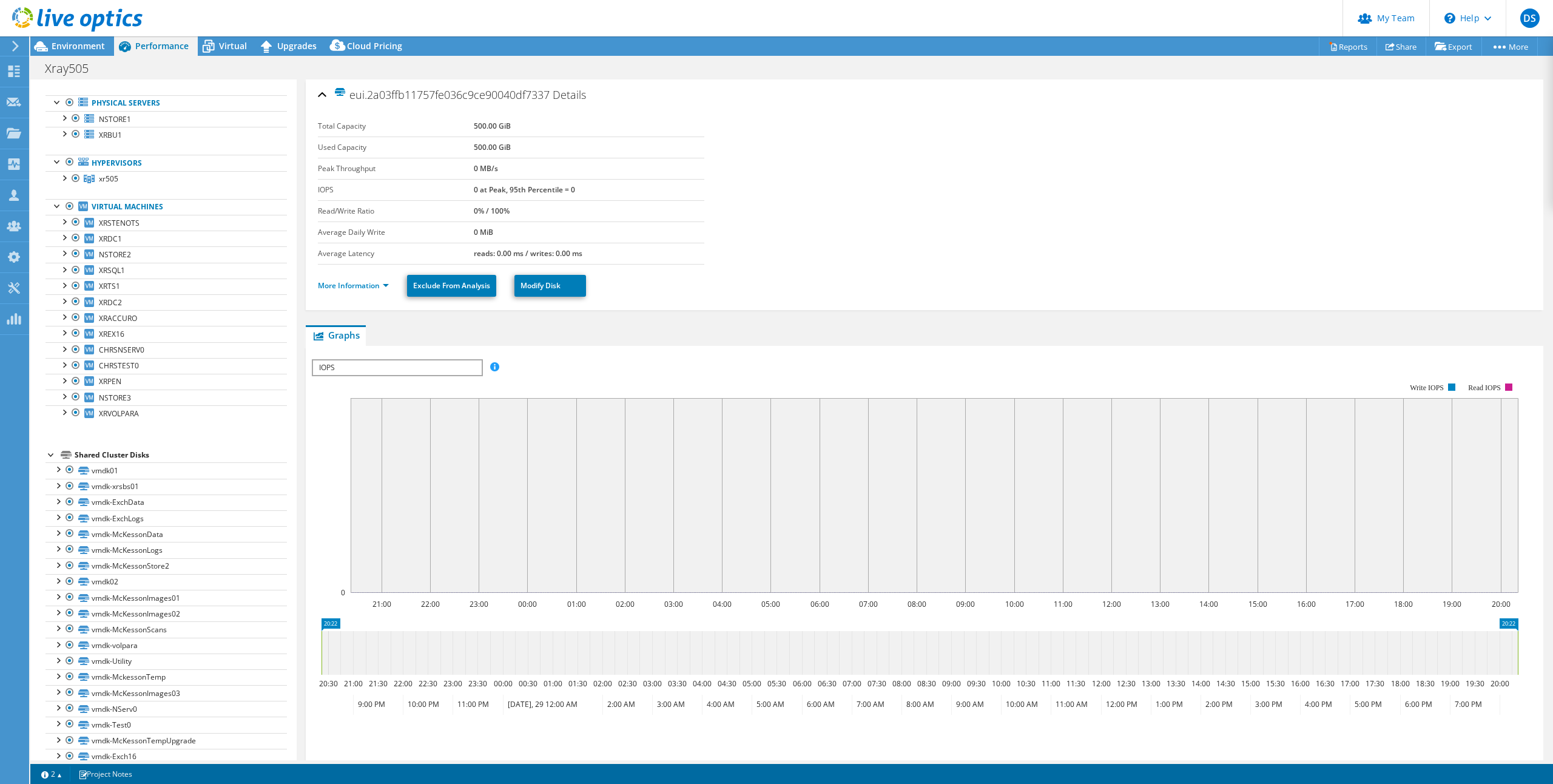
scroll to position [56, 0]
click at [65, 179] on div at bounding box center [64, 178] width 12 height 12
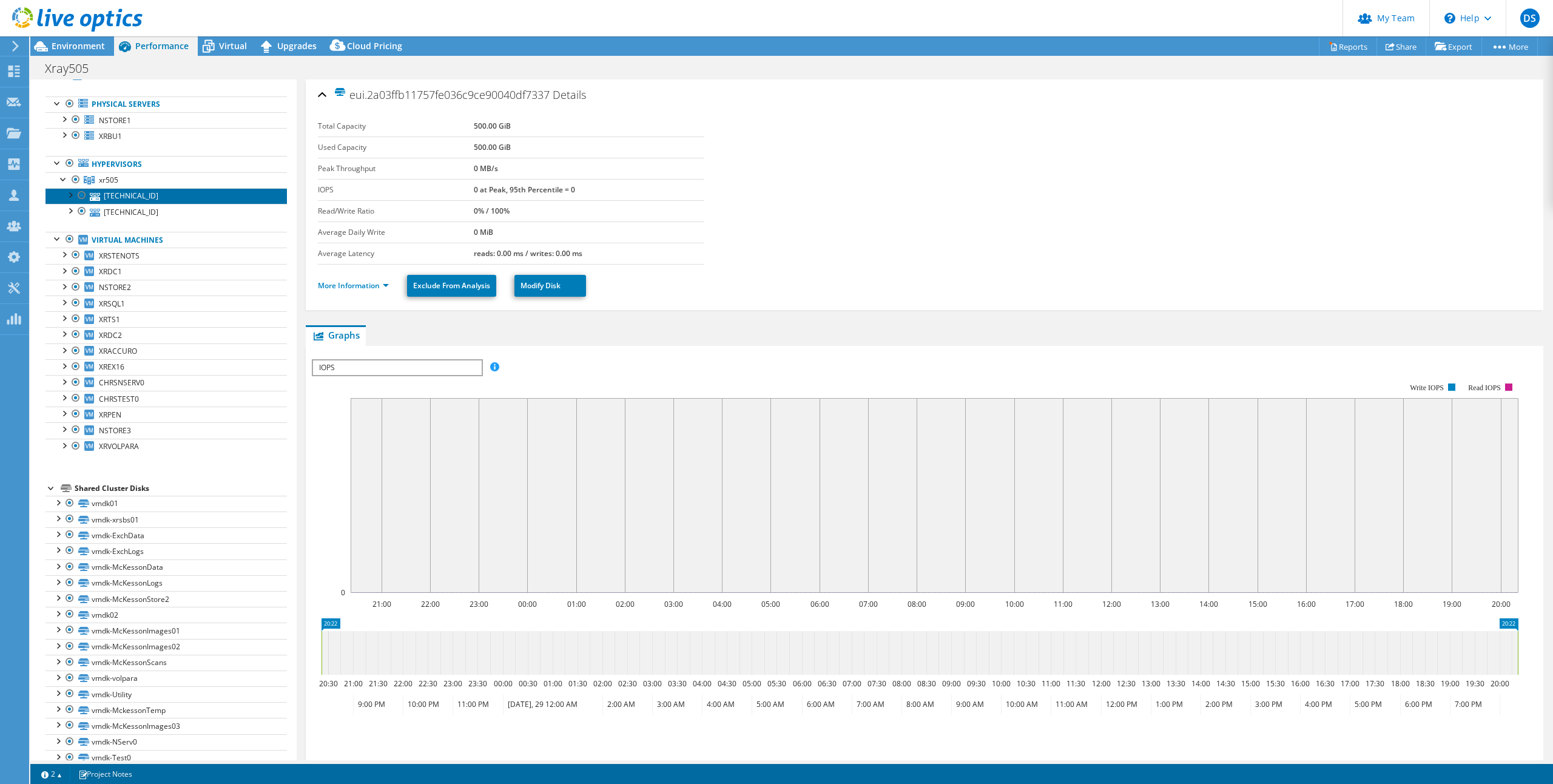
click at [121, 193] on link "[TECHNICAL_ID]" at bounding box center [166, 195] width 241 height 16
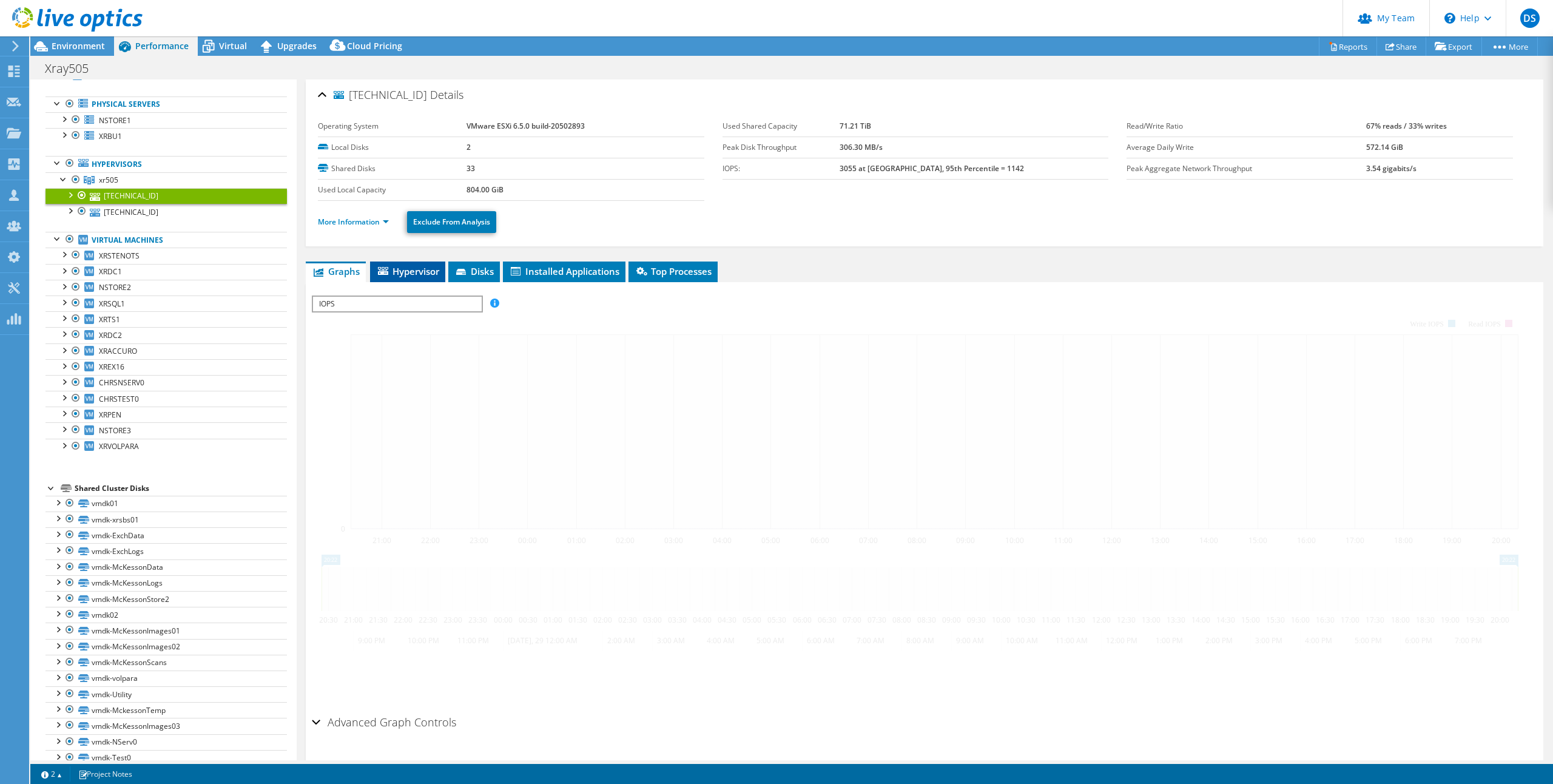
click at [398, 272] on span "Hypervisor" at bounding box center [408, 271] width 63 height 12
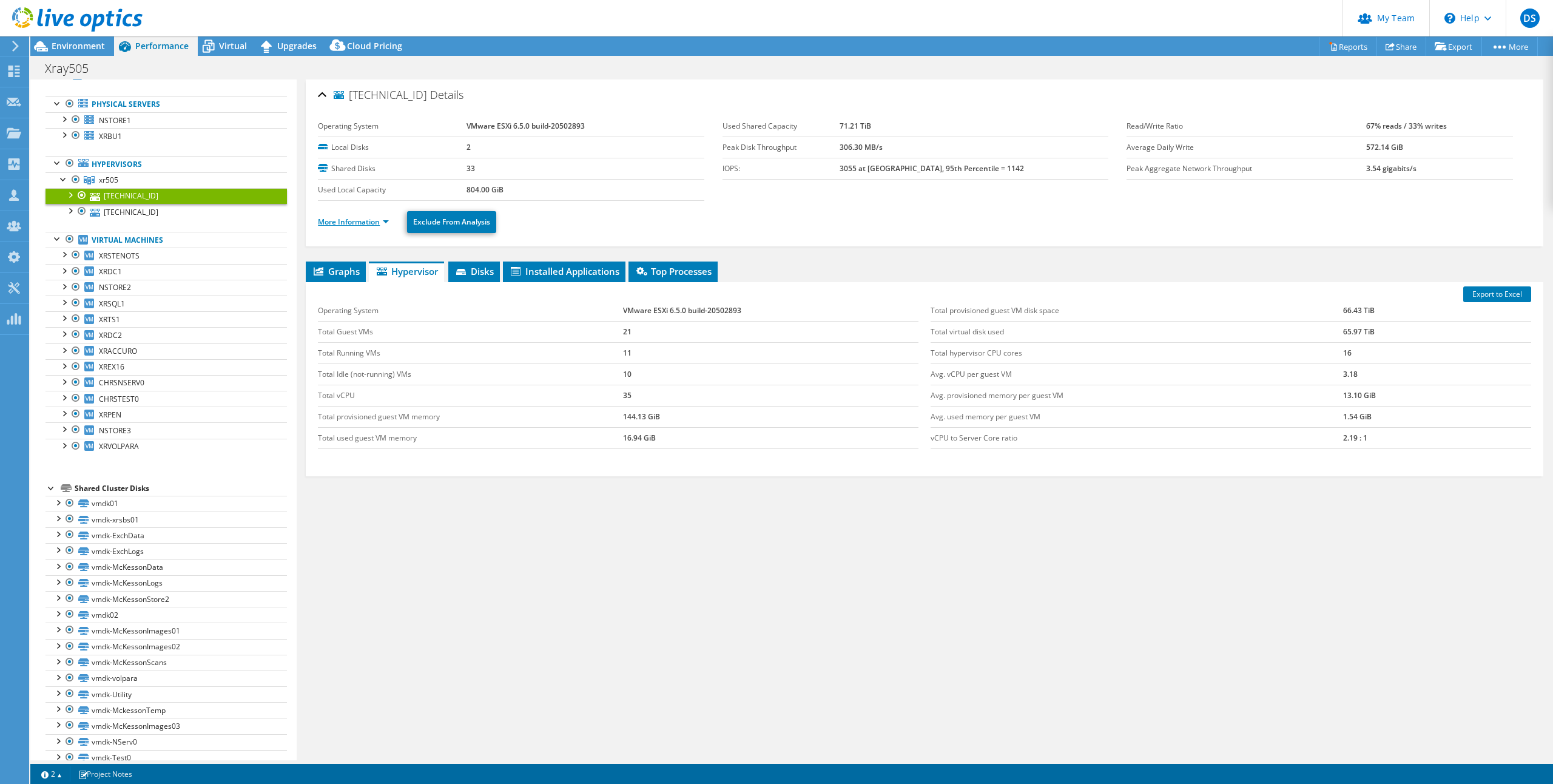
click at [358, 222] on link "More Information" at bounding box center [353, 221] width 71 height 10
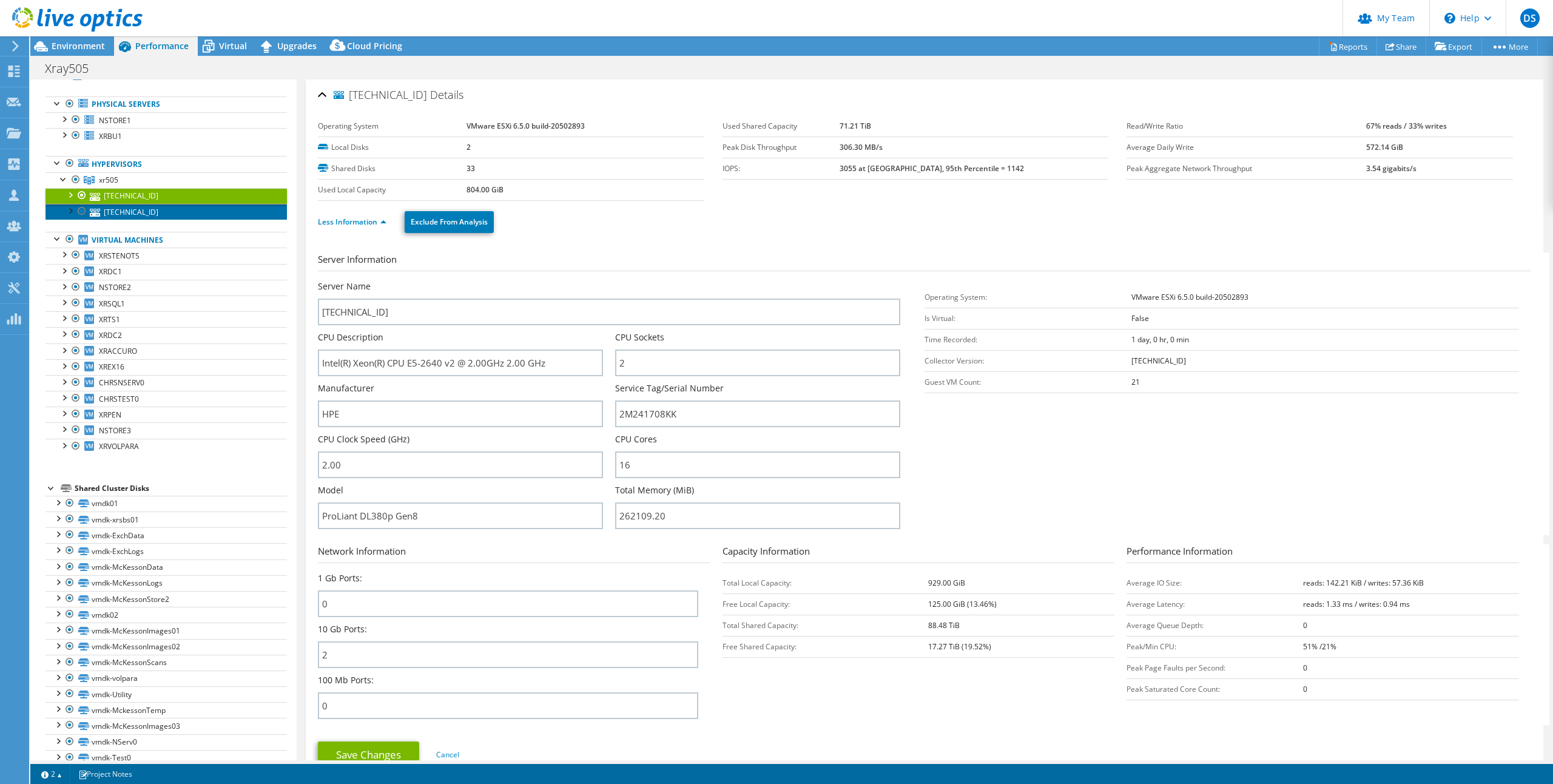
click at [133, 215] on link "[TECHNICAL_ID]" at bounding box center [166, 211] width 241 height 16
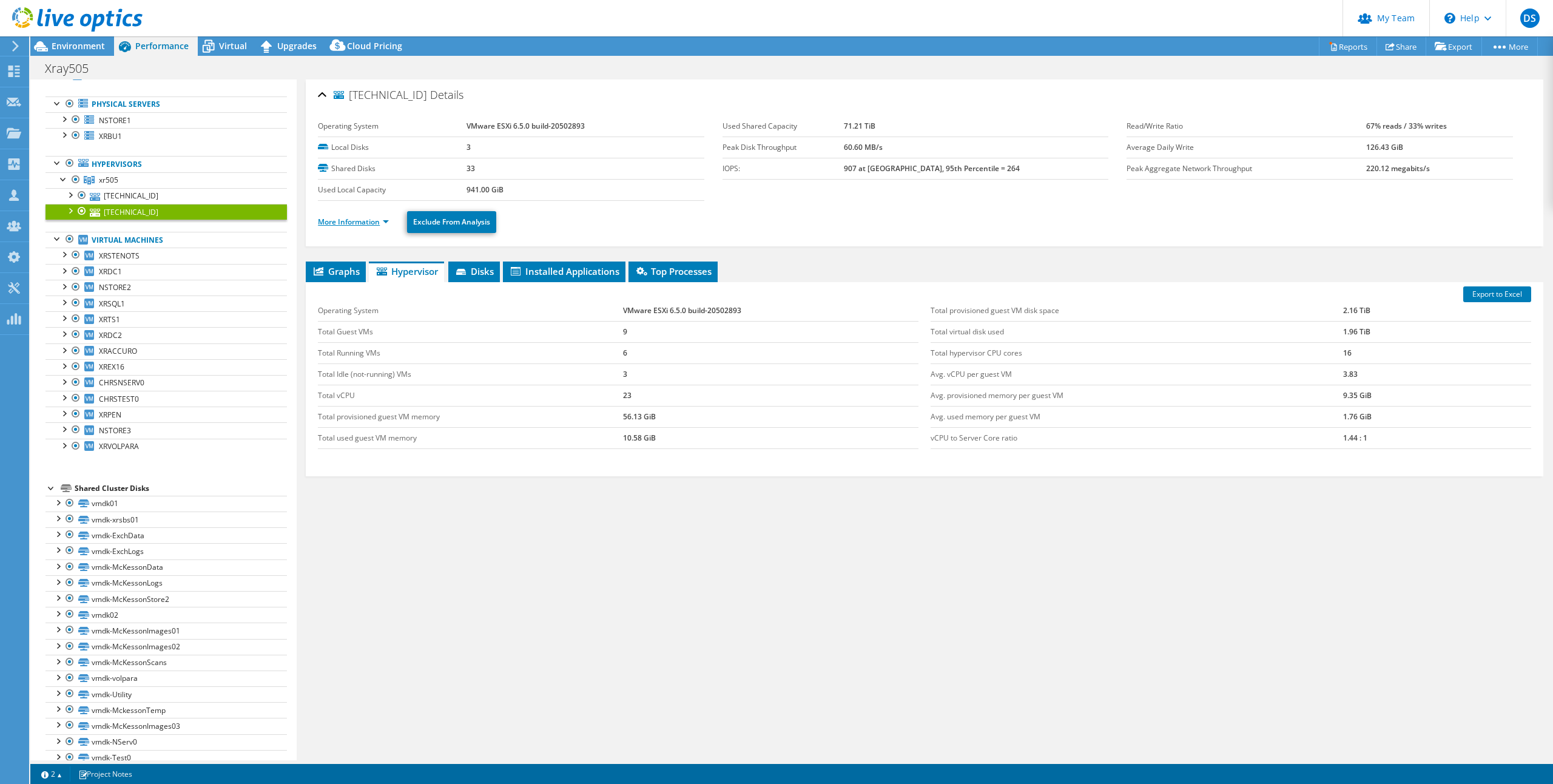
click at [362, 221] on link "More Information" at bounding box center [353, 221] width 71 height 10
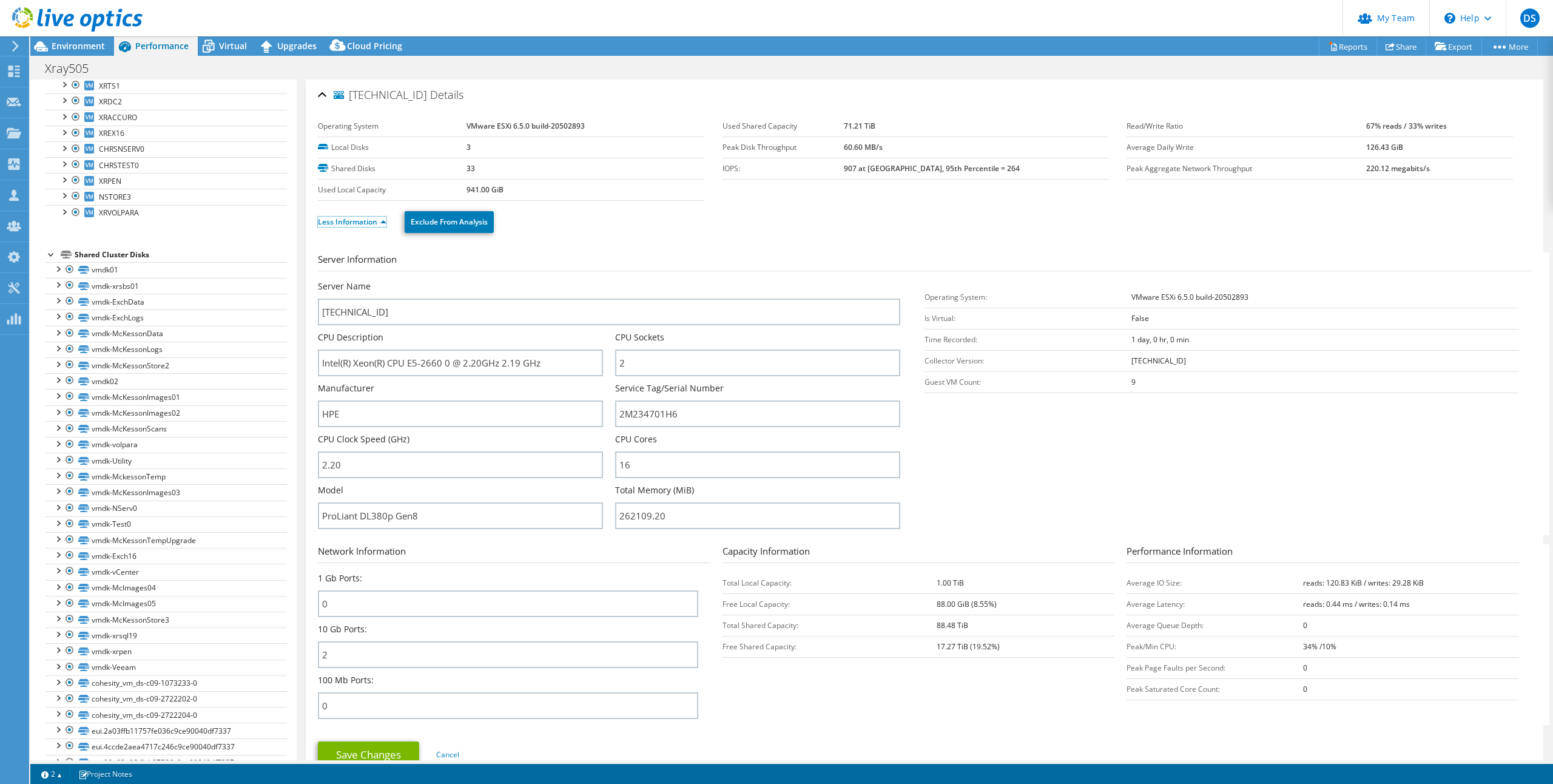
scroll to position [330, 0]
